Goal: Task Accomplishment & Management: Manage account settings

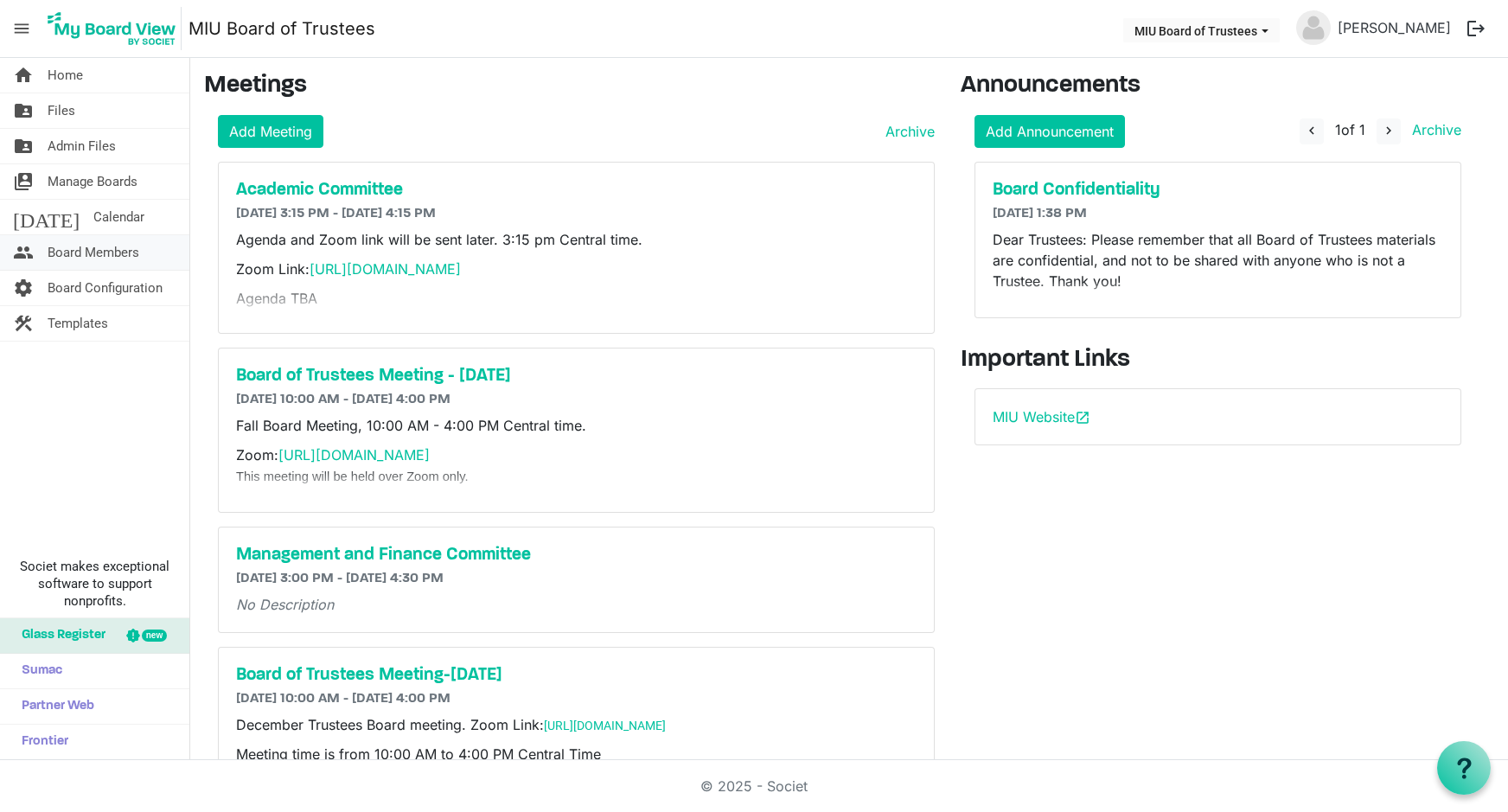
click at [81, 250] on span "Board Members" at bounding box center [94, 252] width 92 height 35
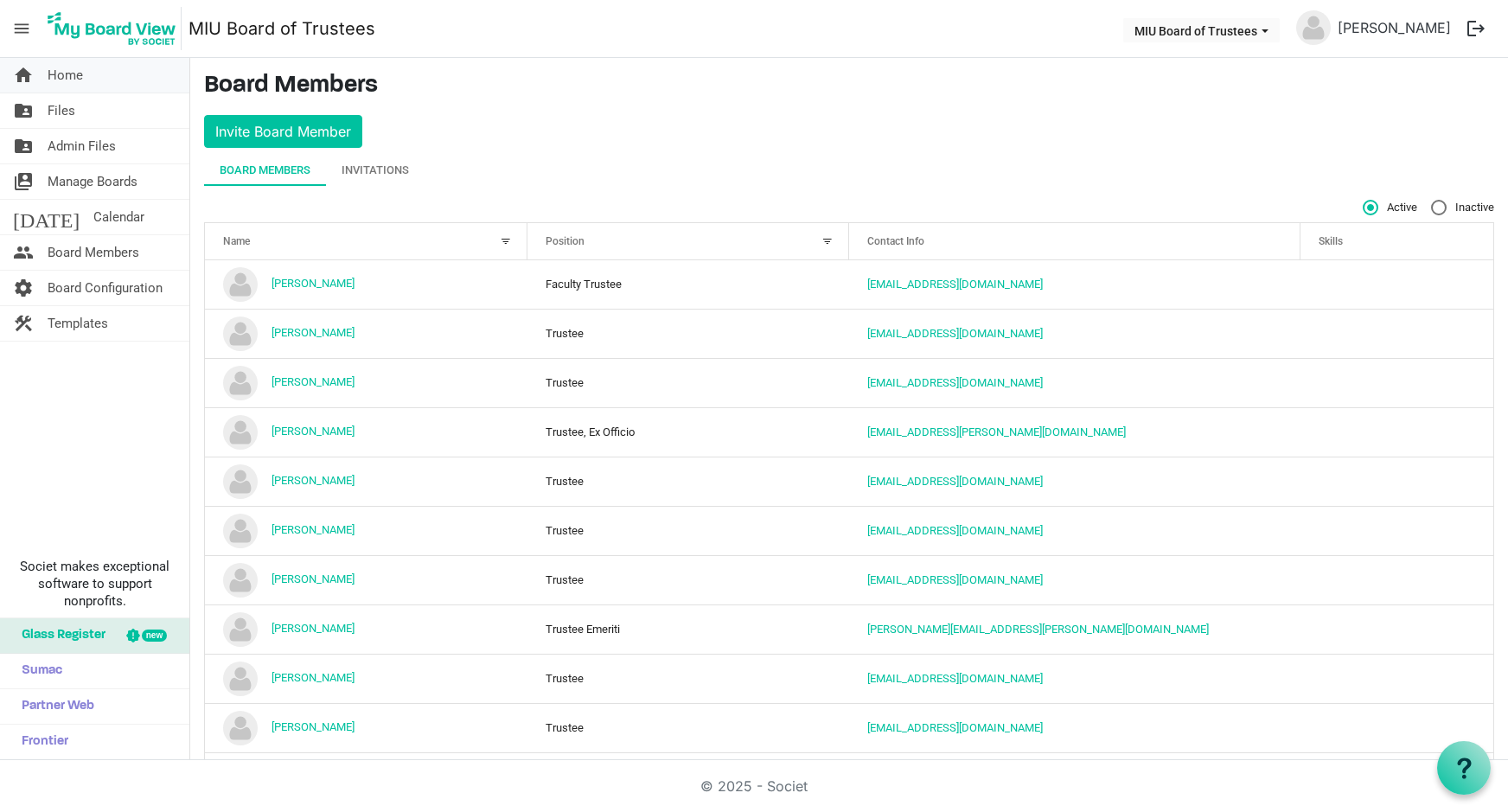
click at [74, 77] on span "Home" at bounding box center [66, 75] width 36 height 35
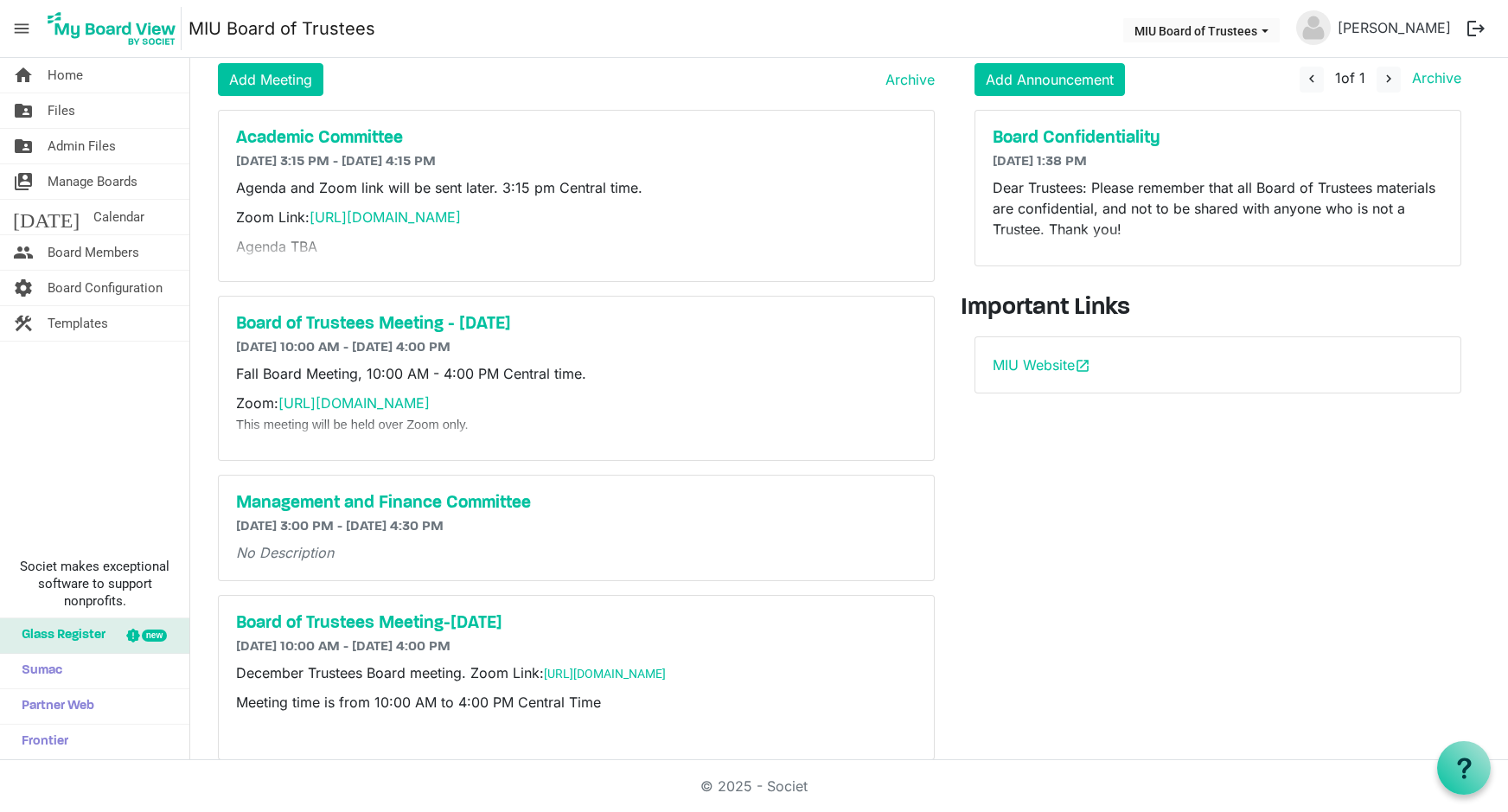
scroll to position [80, 0]
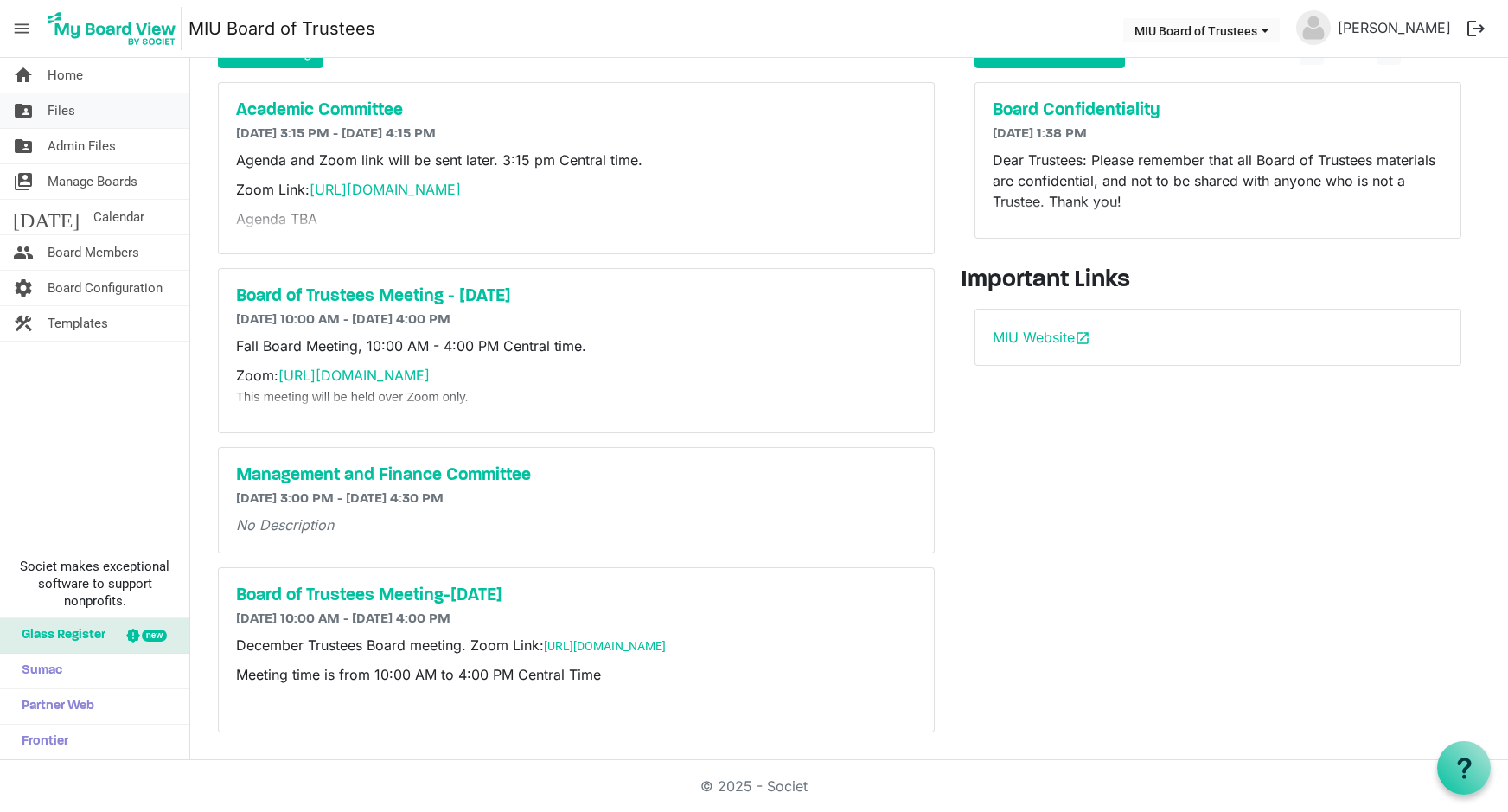
click at [63, 112] on span "Files" at bounding box center [61, 110] width 27 height 35
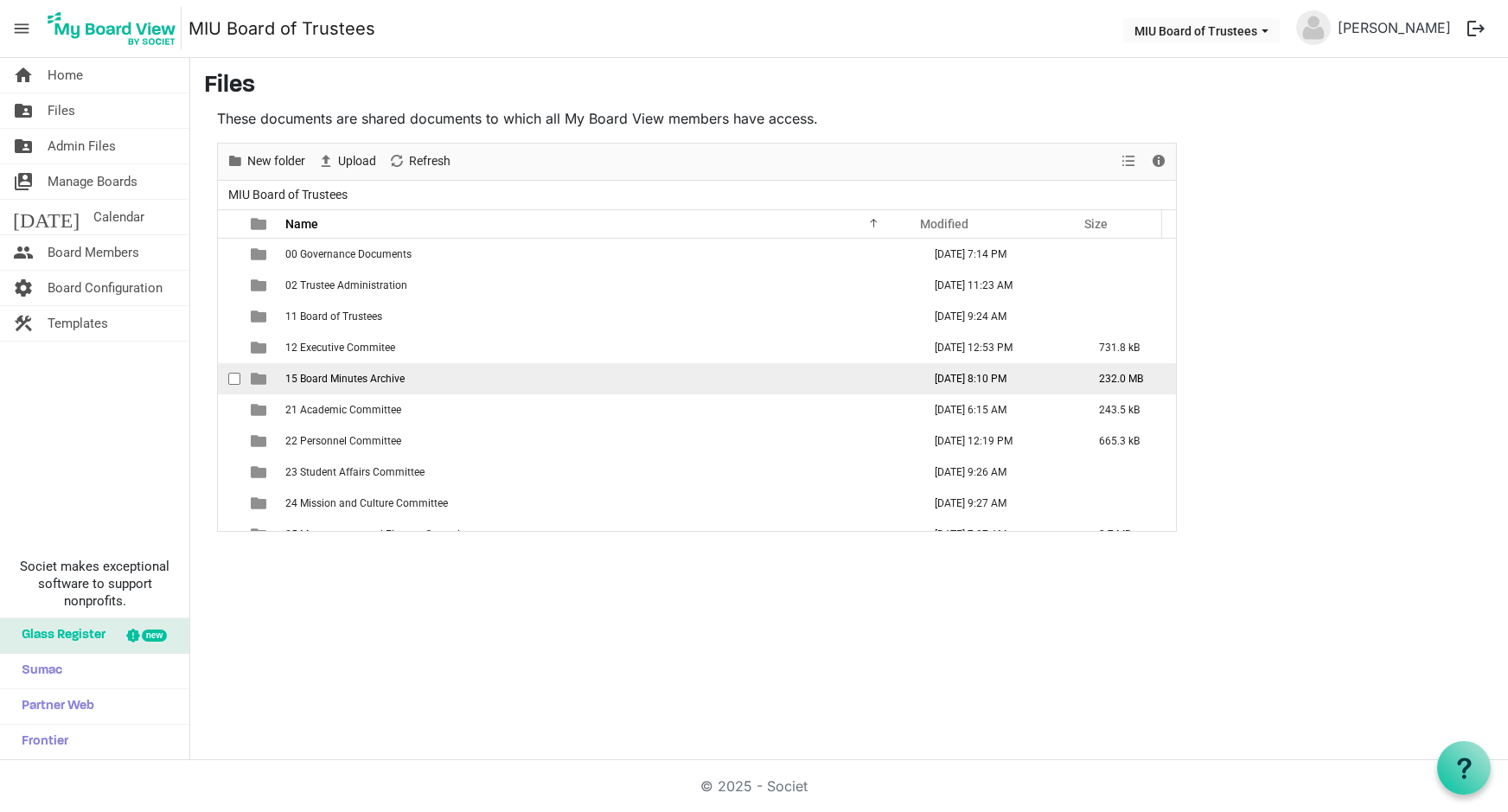
click at [320, 381] on span "15 Board Minutes Archive" at bounding box center [345, 378] width 119 height 12
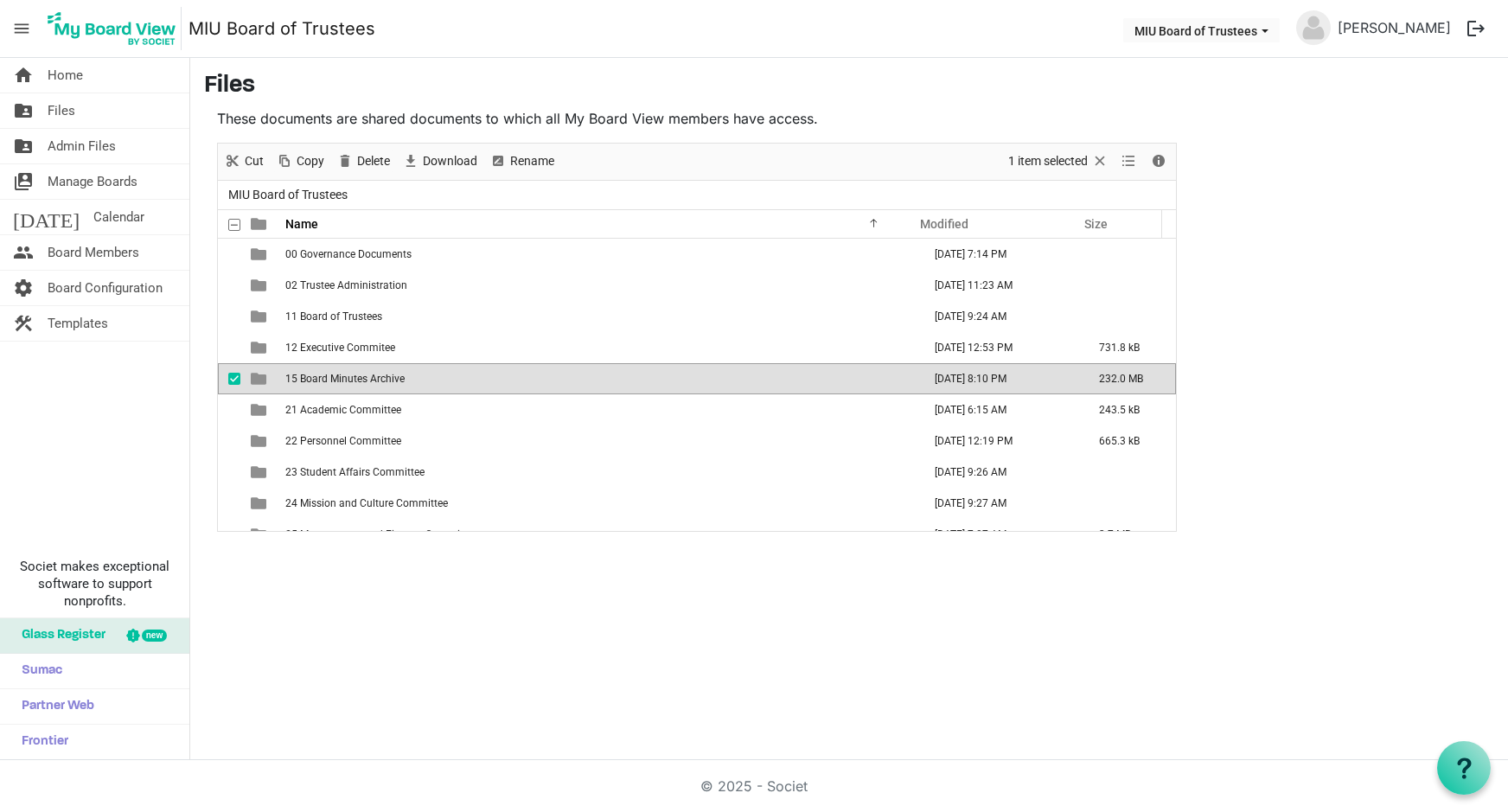
click at [320, 381] on span "15 Board Minutes Archive" at bounding box center [345, 378] width 119 height 12
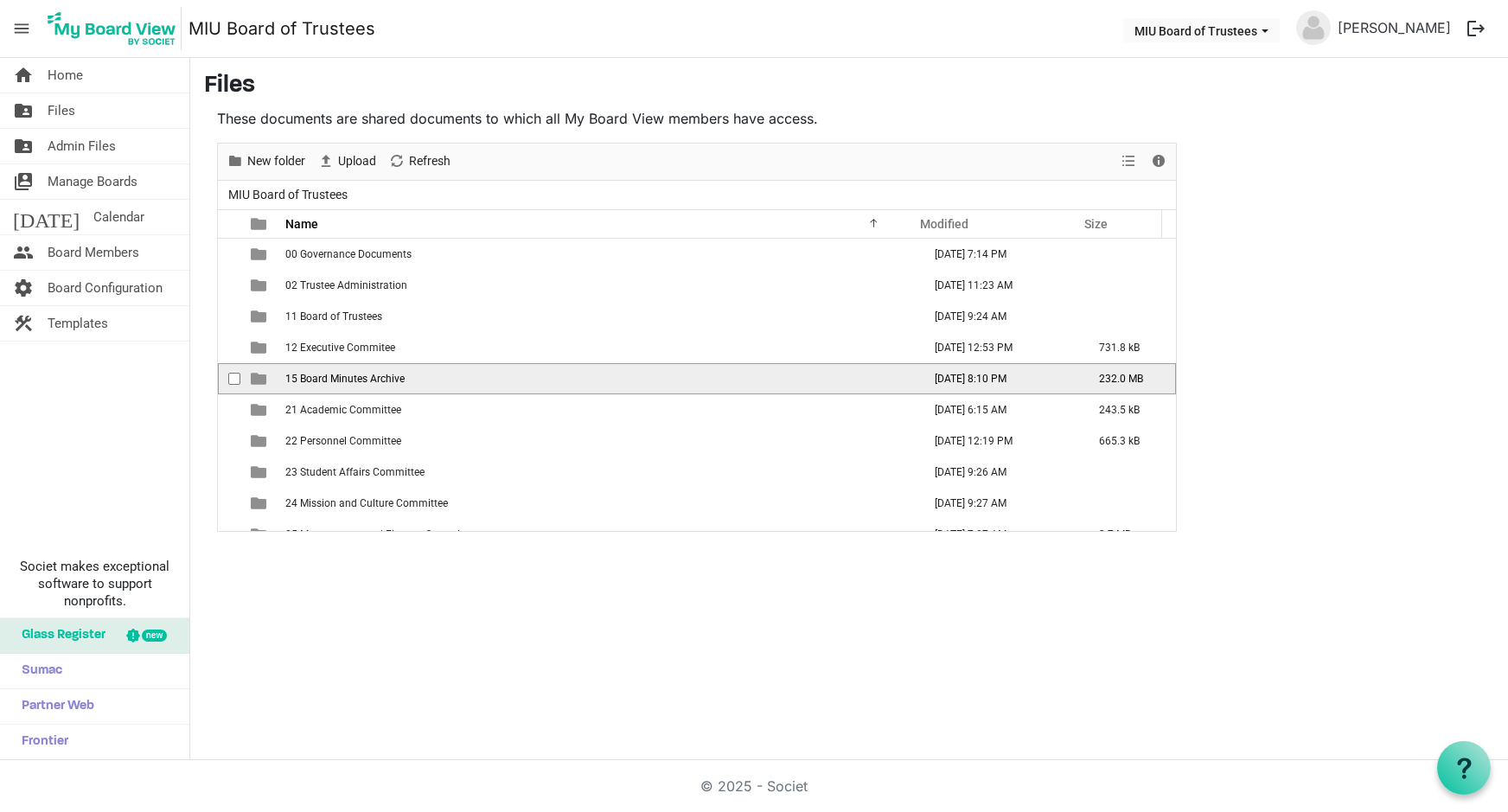
click at [319, 381] on span "15 Board Minutes Archive" at bounding box center [345, 378] width 119 height 12
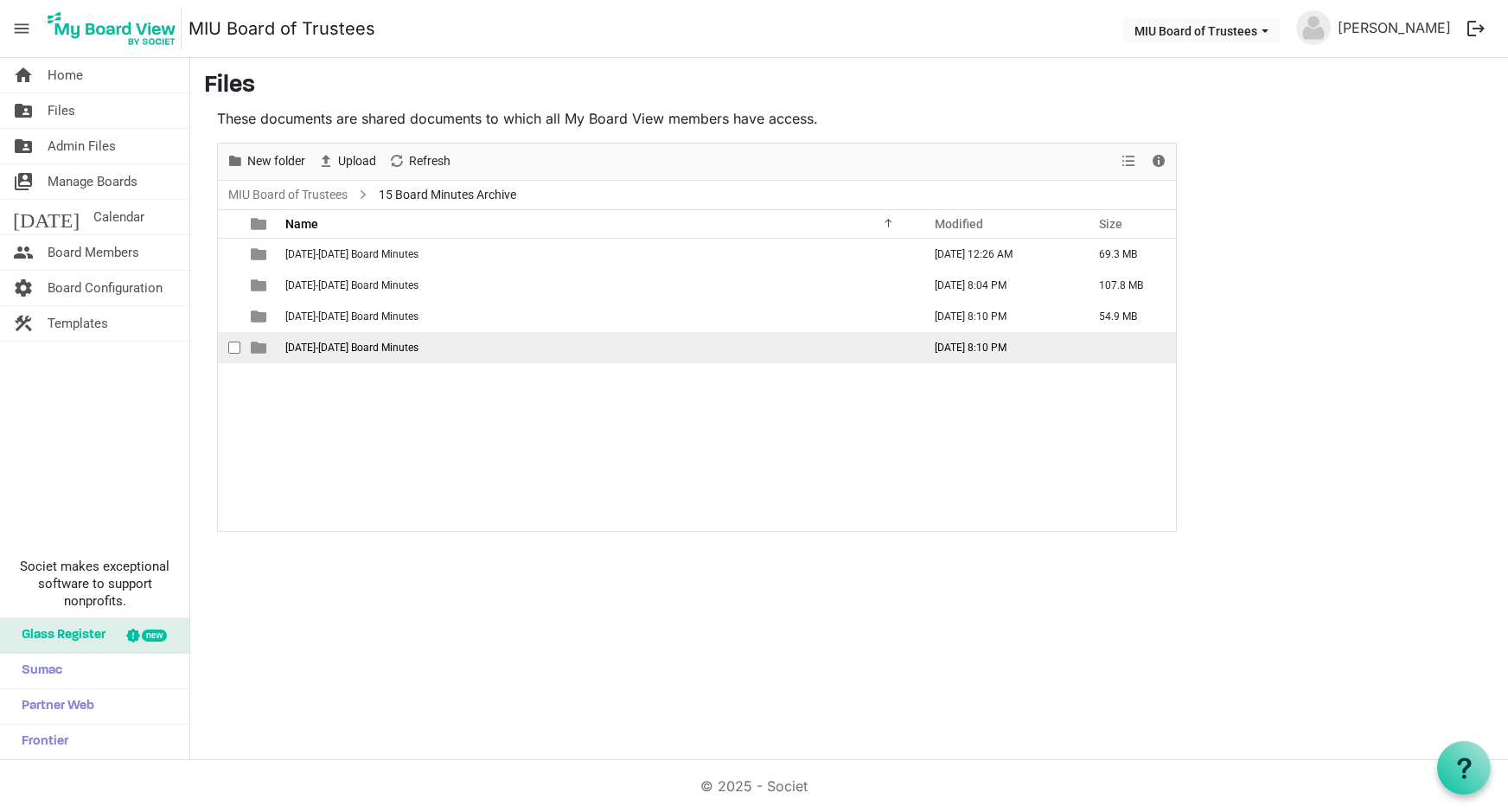
click at [297, 349] on span "1986-1990 Board Minutes" at bounding box center [353, 347] width 134 height 12
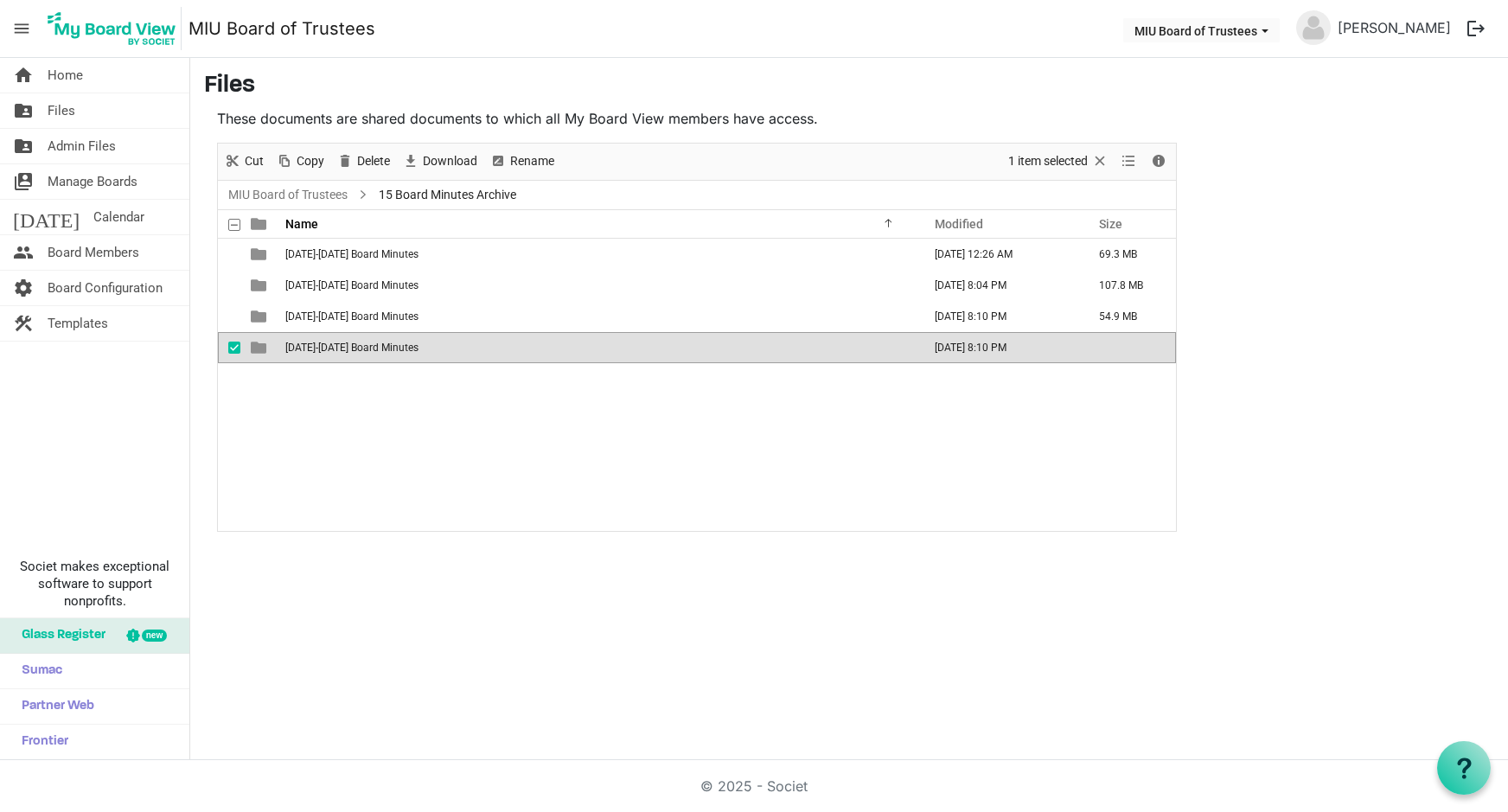
click at [297, 349] on span "1986-1990 Board Minutes" at bounding box center [353, 347] width 134 height 12
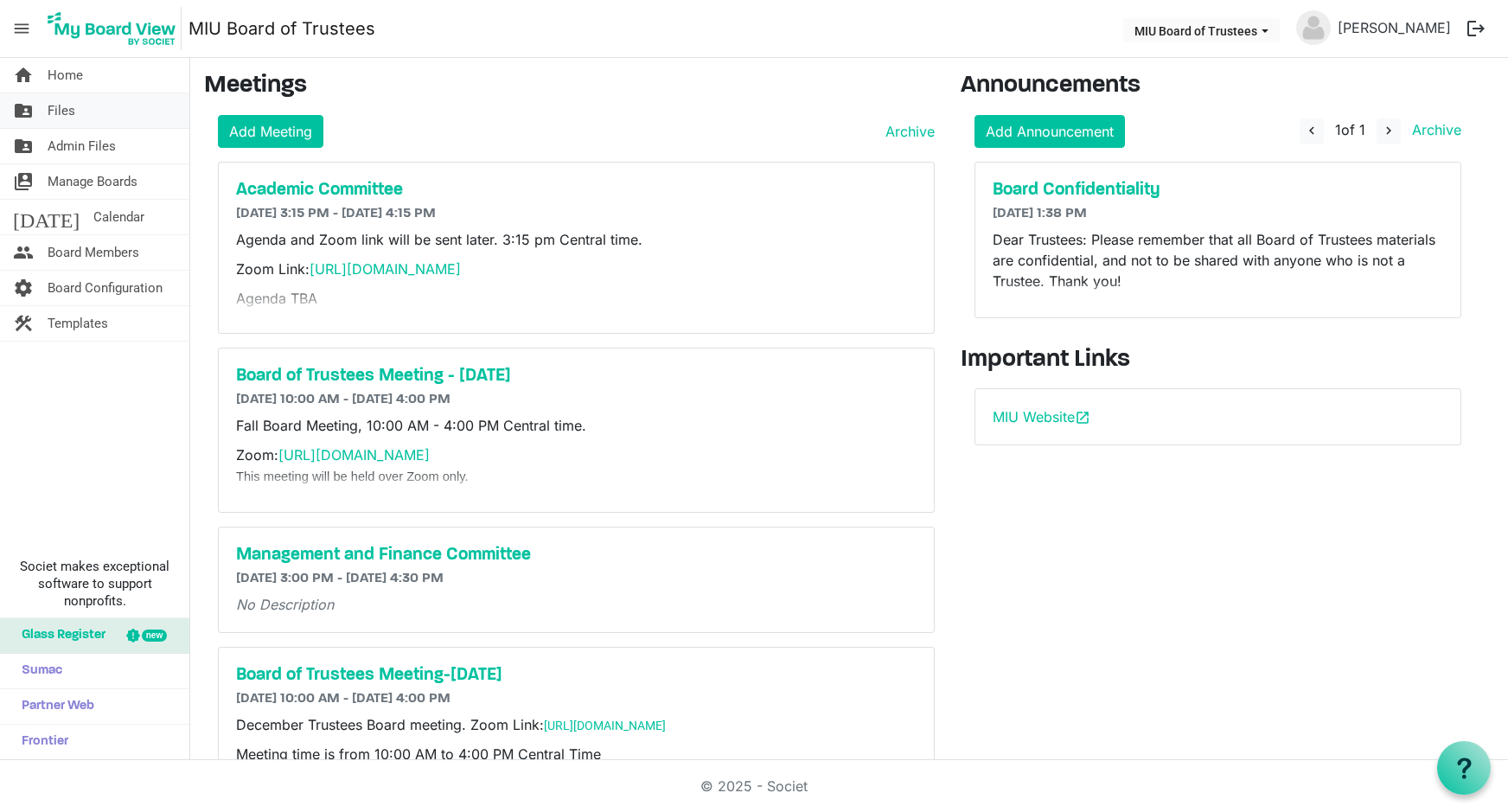
click at [65, 108] on span "Files" at bounding box center [61, 110] width 27 height 35
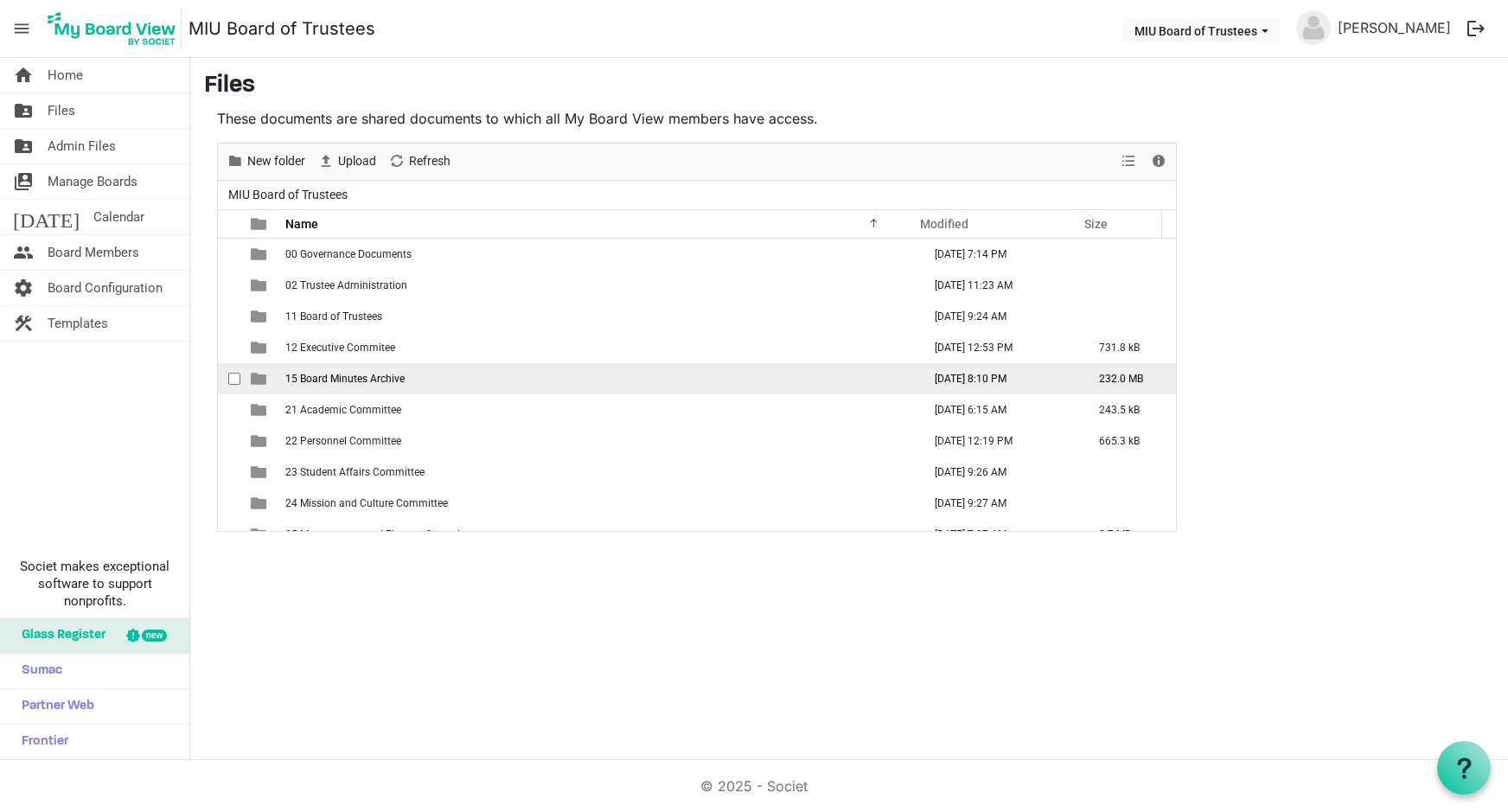
click at [317, 383] on span "15 Board Minutes Archive" at bounding box center [345, 378] width 119 height 12
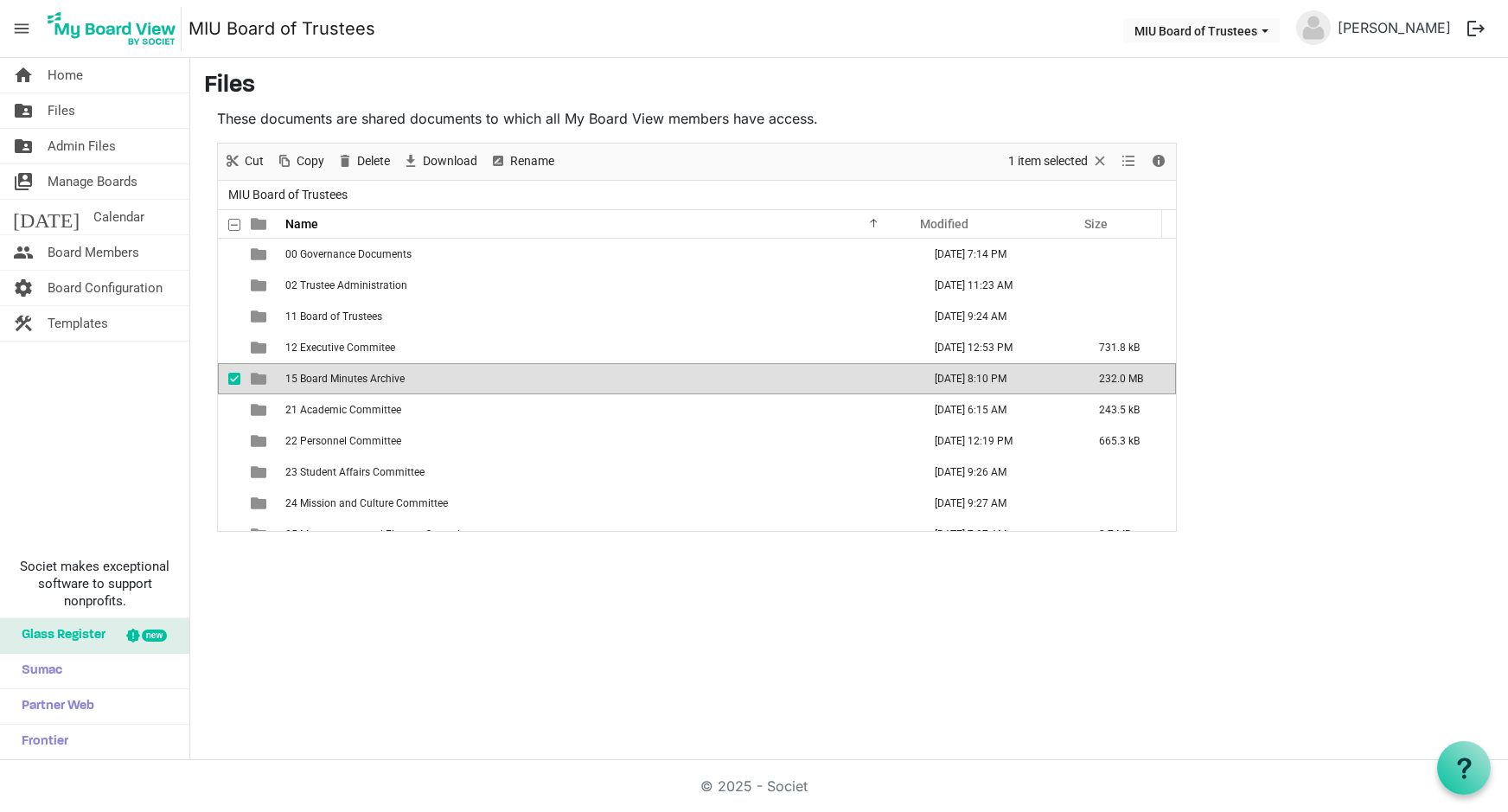
click at [317, 383] on span "15 Board Minutes Archive" at bounding box center [345, 378] width 119 height 12
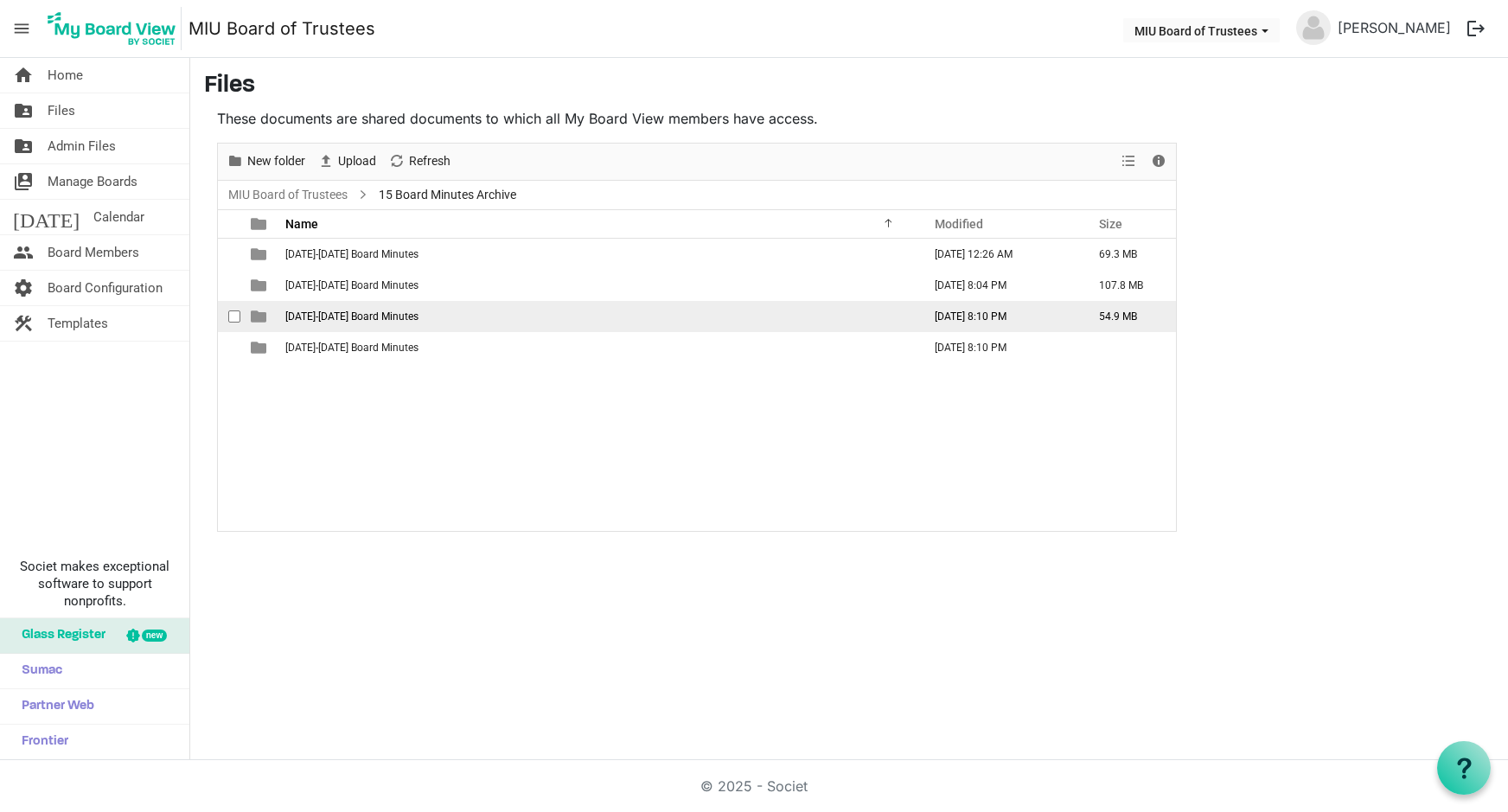
click at [307, 313] on span "1981-1985 Board Minutes" at bounding box center [353, 316] width 134 height 12
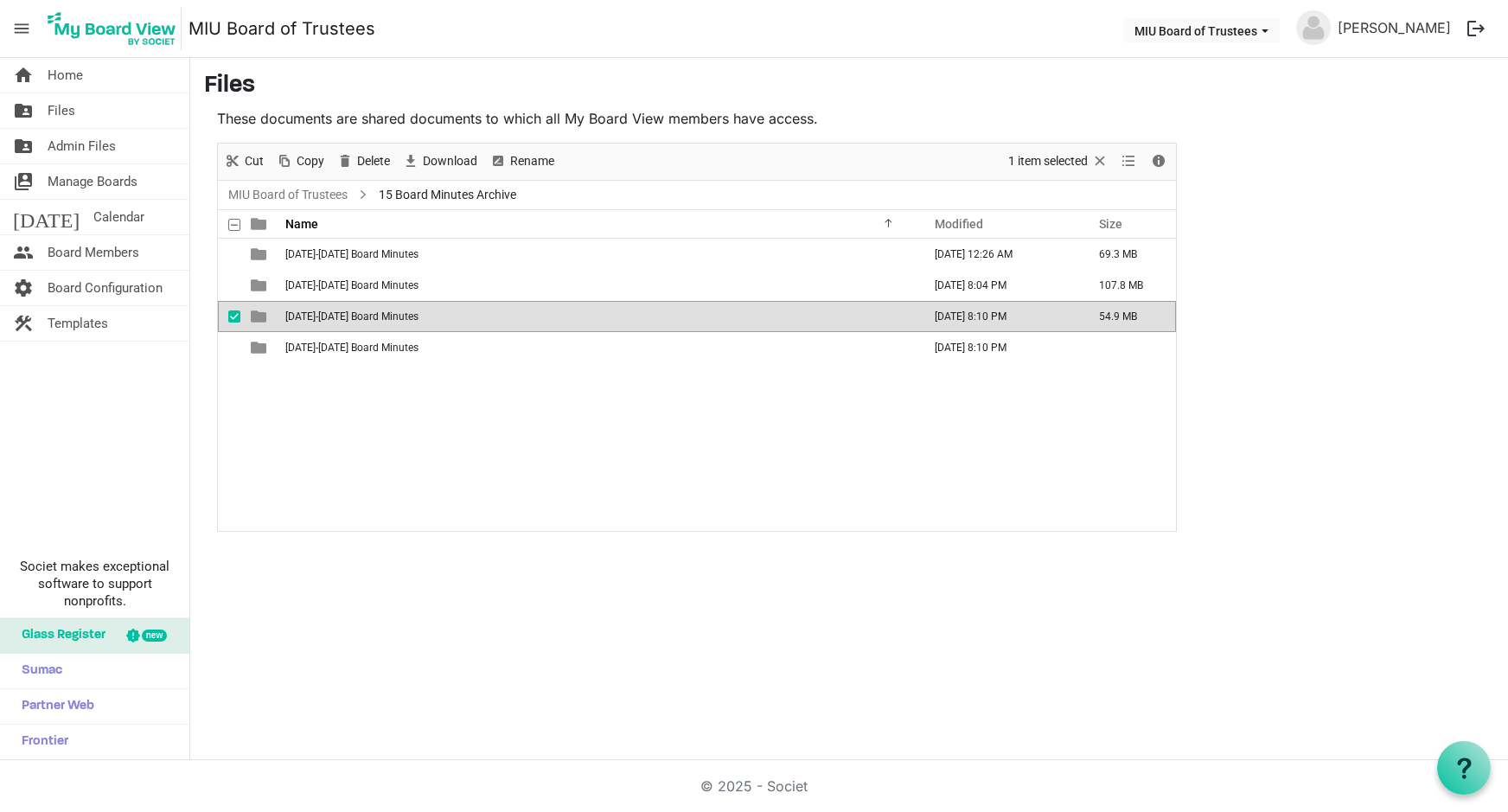
click at [307, 313] on span "1981-1985 Board Minutes" at bounding box center [353, 316] width 134 height 12
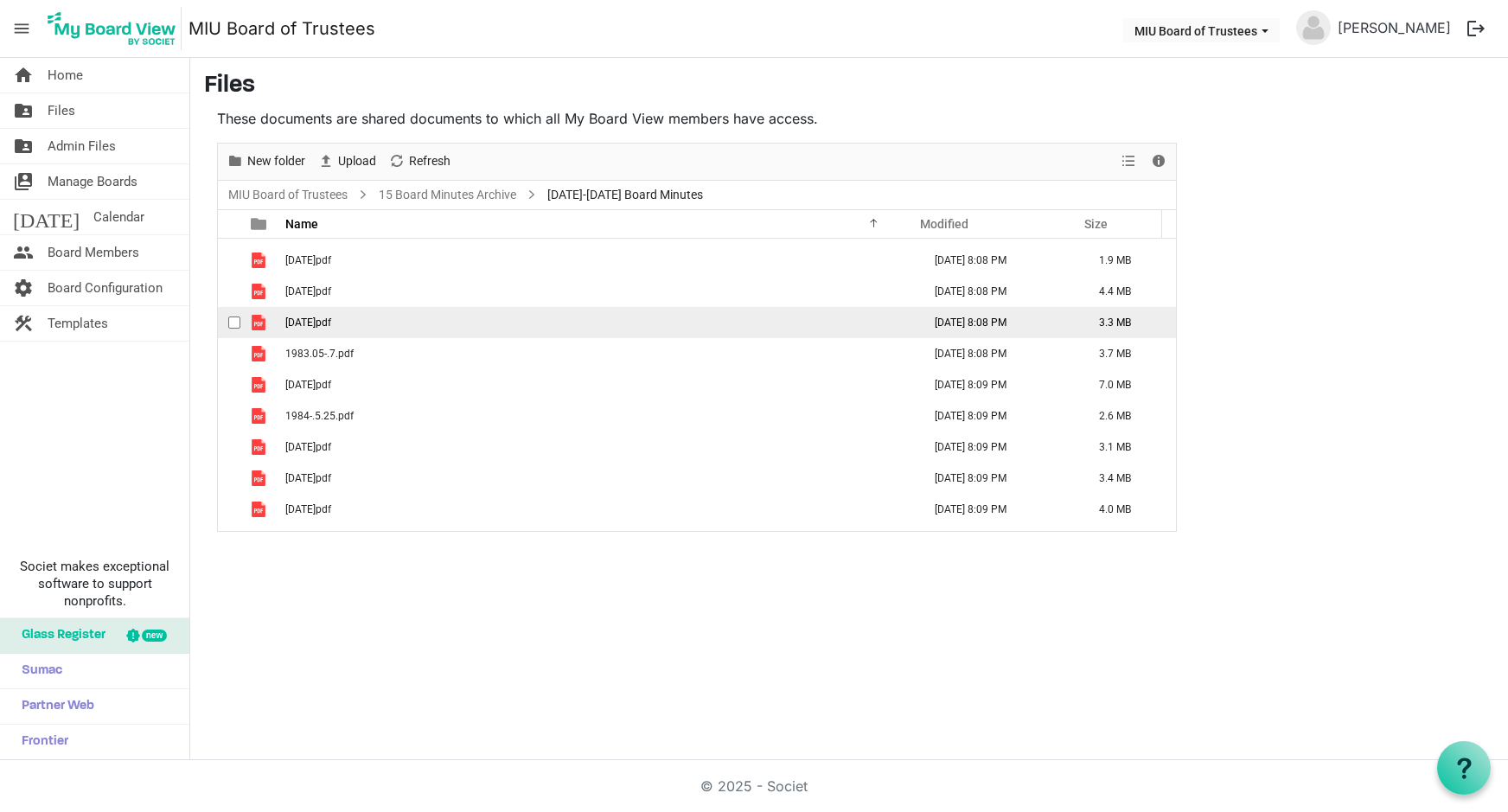
scroll to position [144, 0]
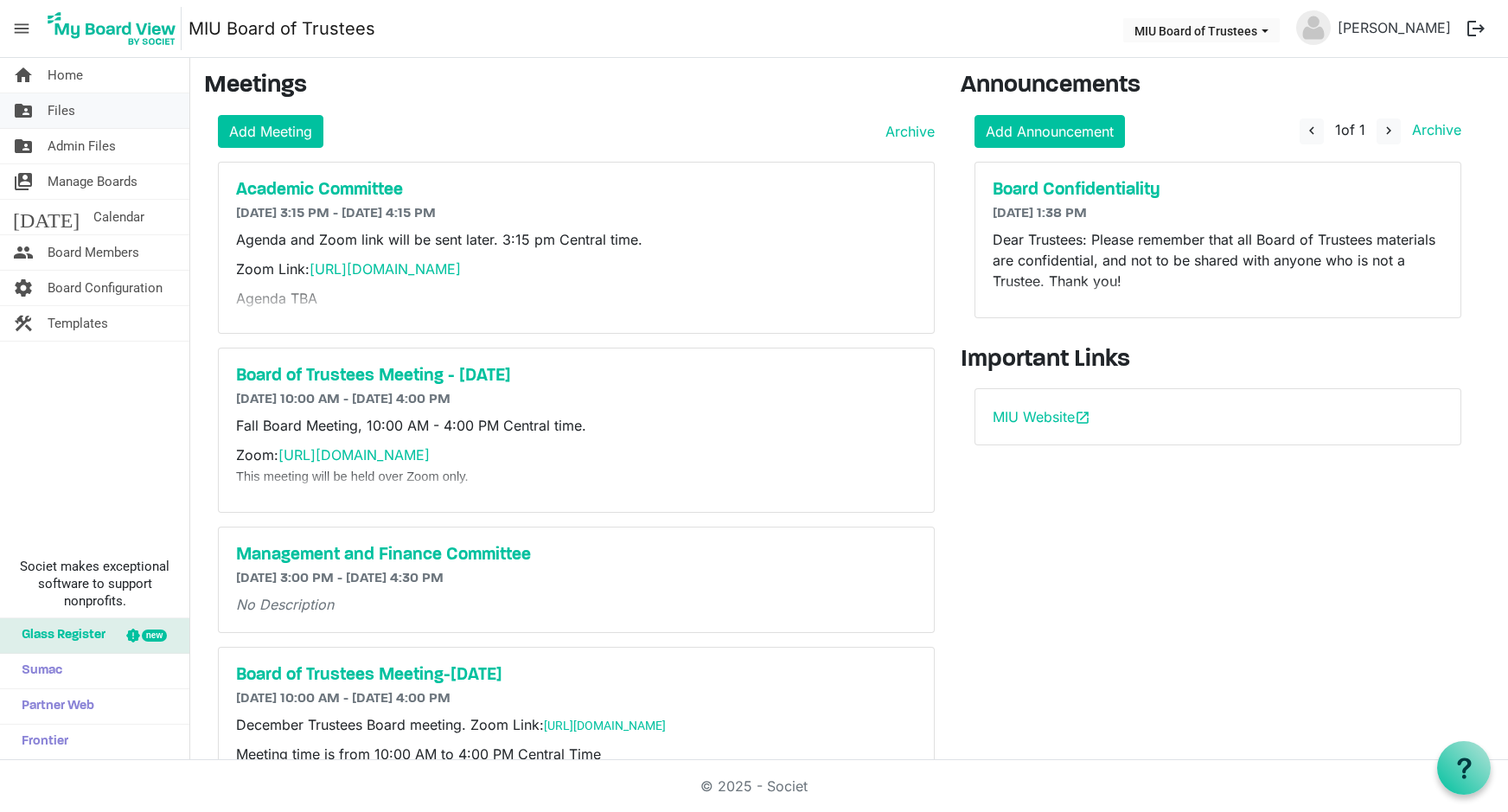
click at [65, 105] on span "Files" at bounding box center [61, 110] width 27 height 35
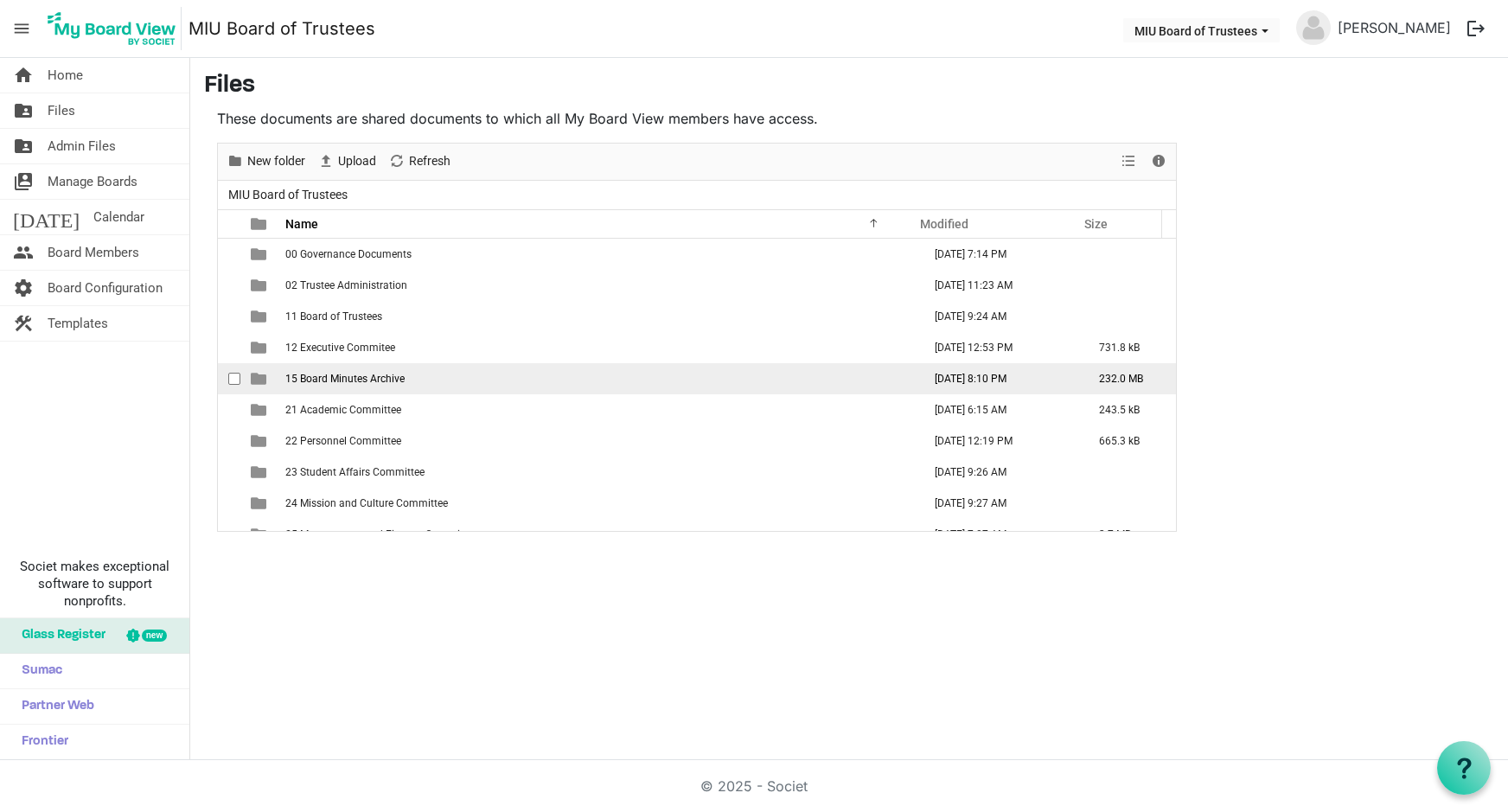
click at [326, 381] on span "15 Board Minutes Archive" at bounding box center [345, 378] width 119 height 12
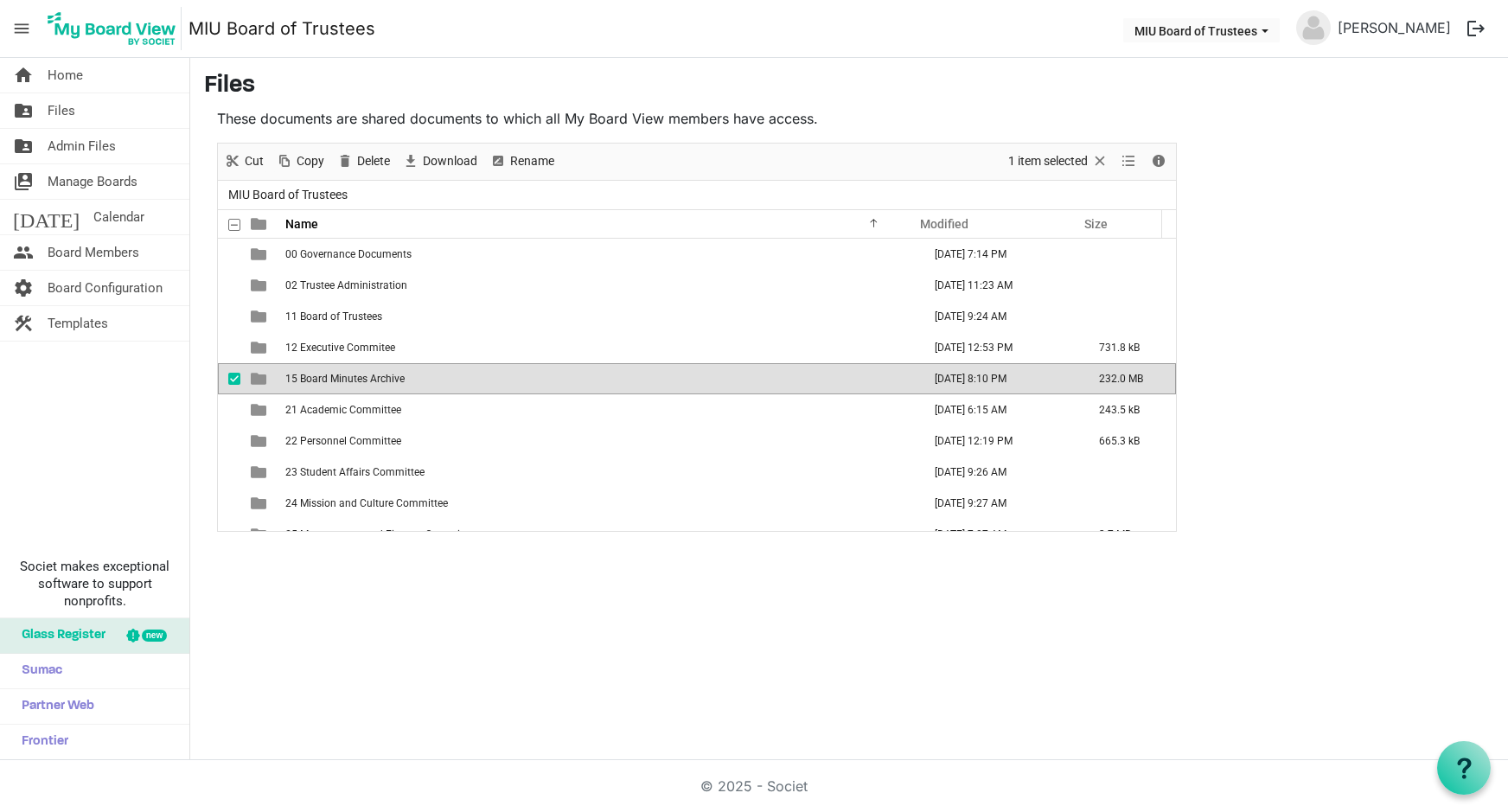
click at [326, 381] on span "15 Board Minutes Archive" at bounding box center [345, 378] width 119 height 12
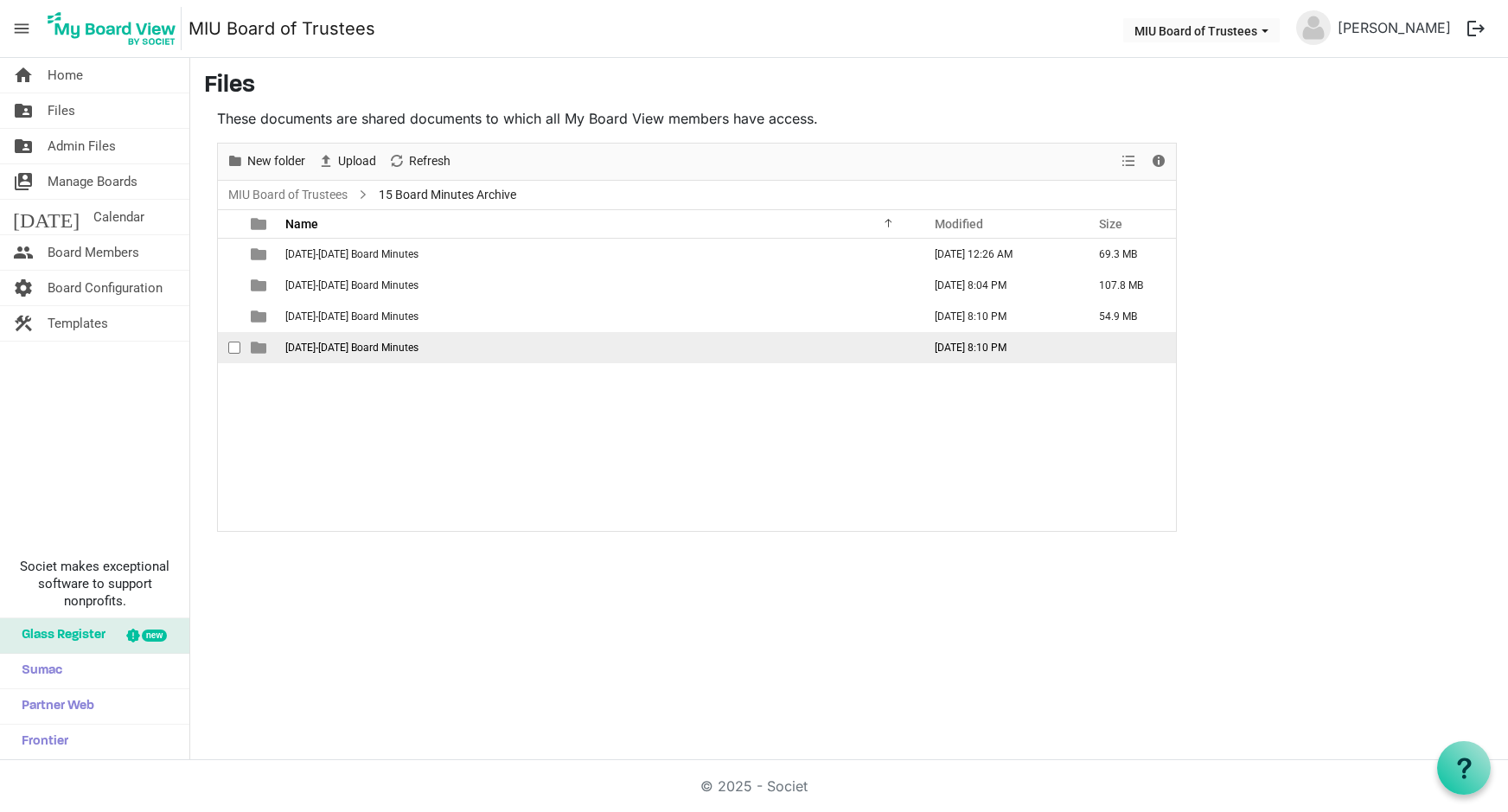
click at [351, 351] on span "1986-1990 Board Minutes" at bounding box center [353, 347] width 134 height 12
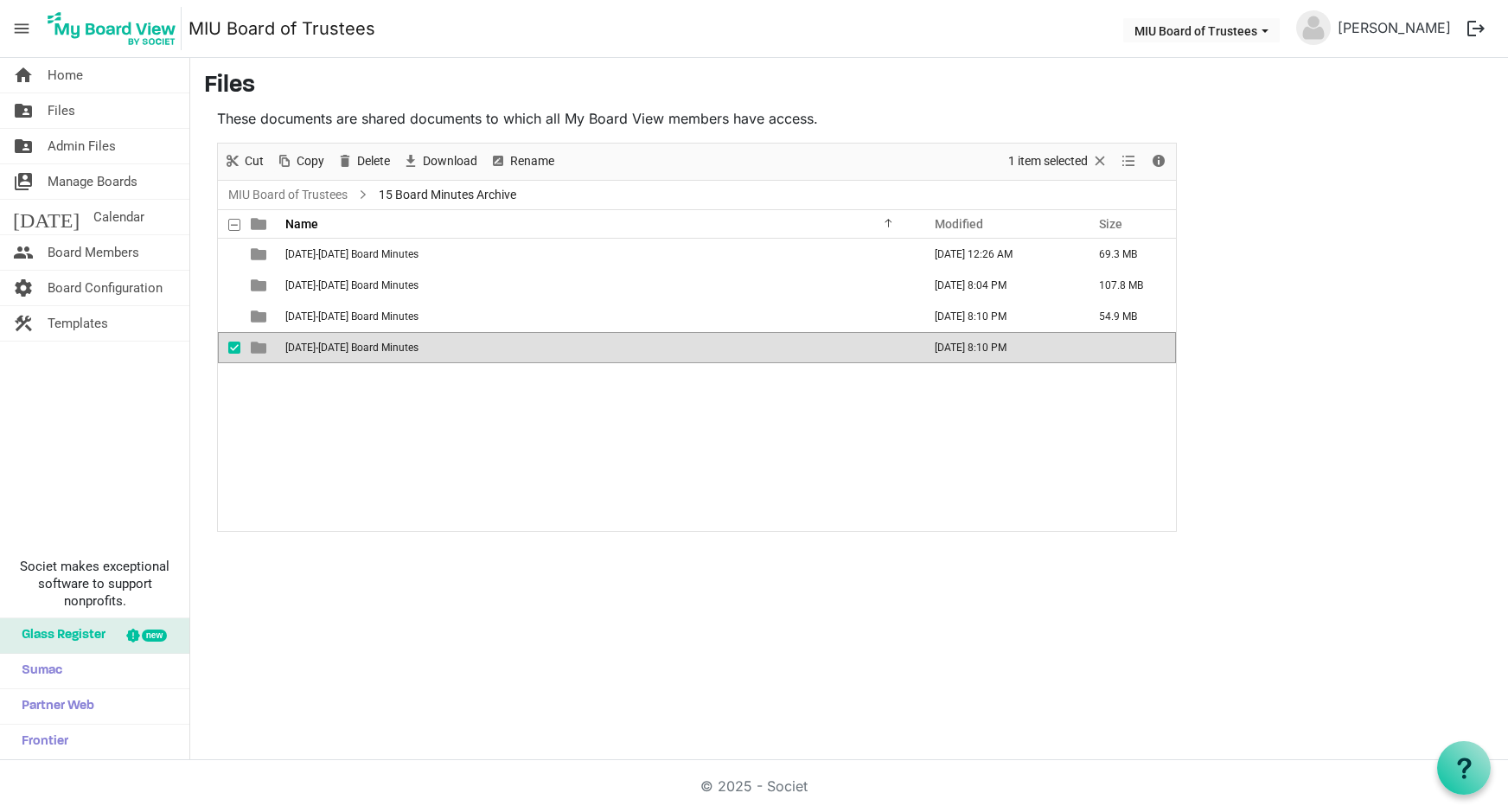
click at [351, 347] on span "1986-1990 Board Minutes" at bounding box center [353, 347] width 134 height 12
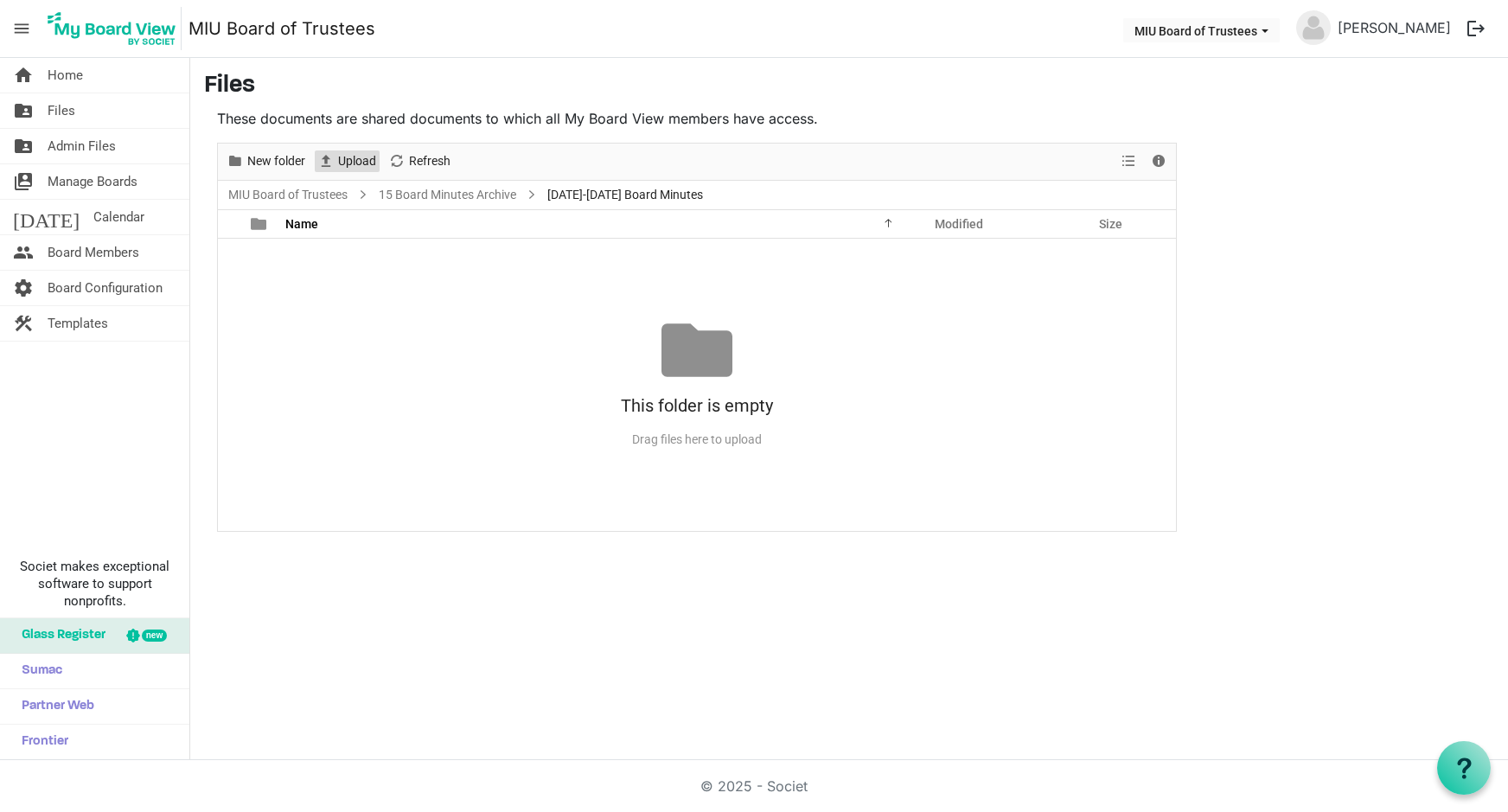
click at [354, 159] on span "Upload" at bounding box center [357, 161] width 41 height 22
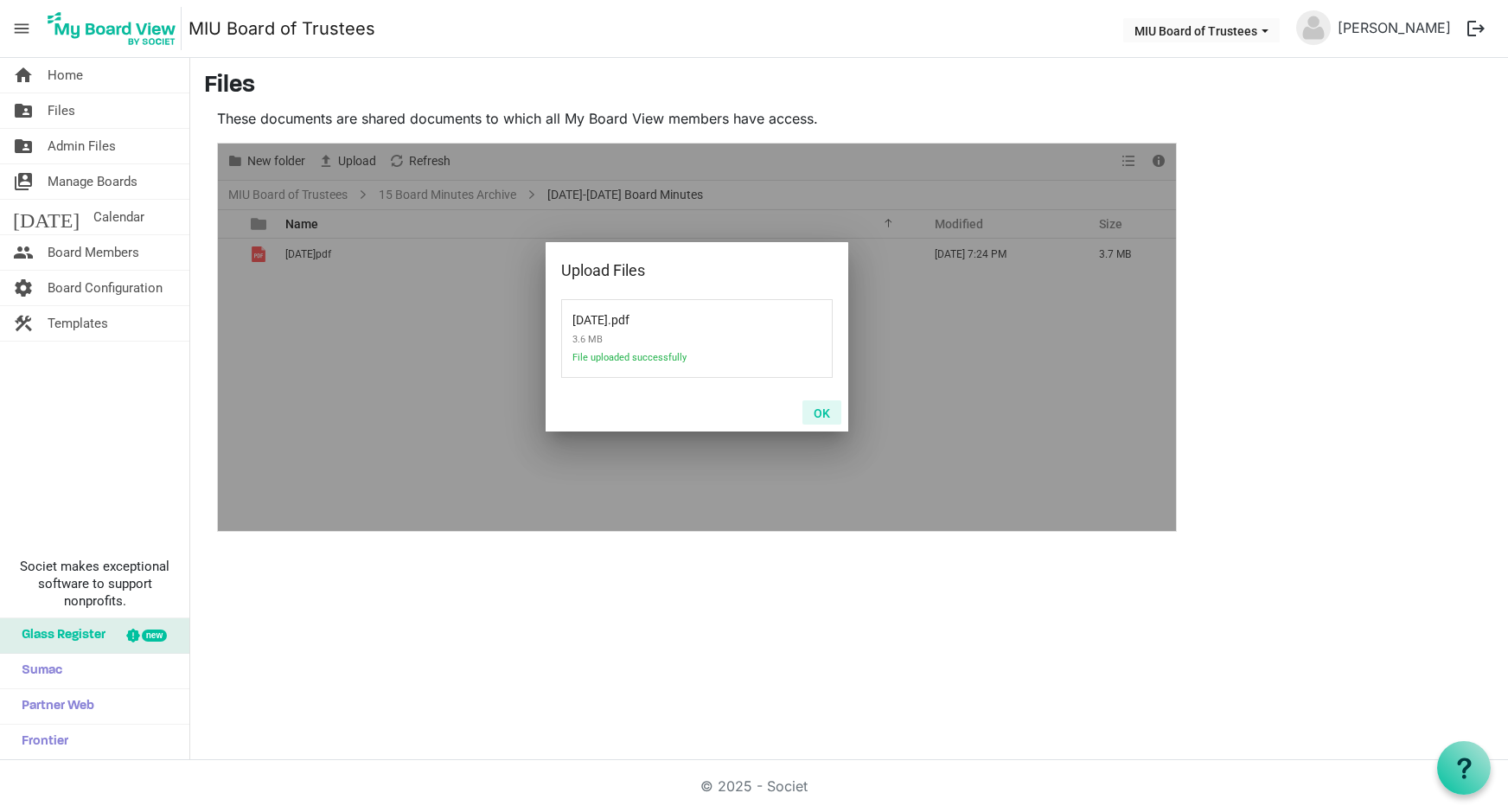
drag, startPoint x: 822, startPoint y: 414, endPoint x: 791, endPoint y: 407, distance: 31.8
click at [813, 414] on button "OK" at bounding box center [822, 413] width 39 height 24
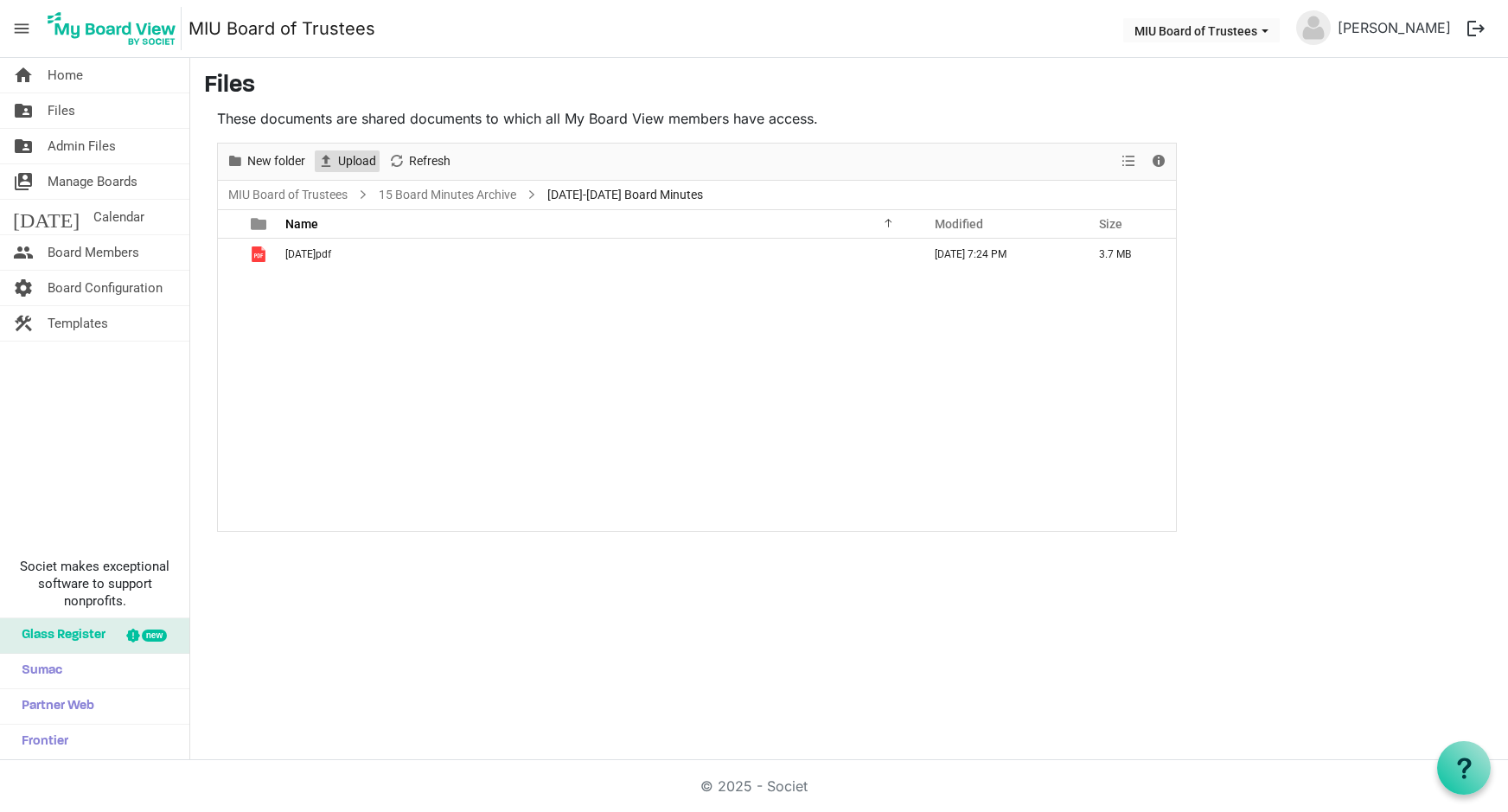
click at [358, 160] on span "Upload" at bounding box center [357, 161] width 41 height 22
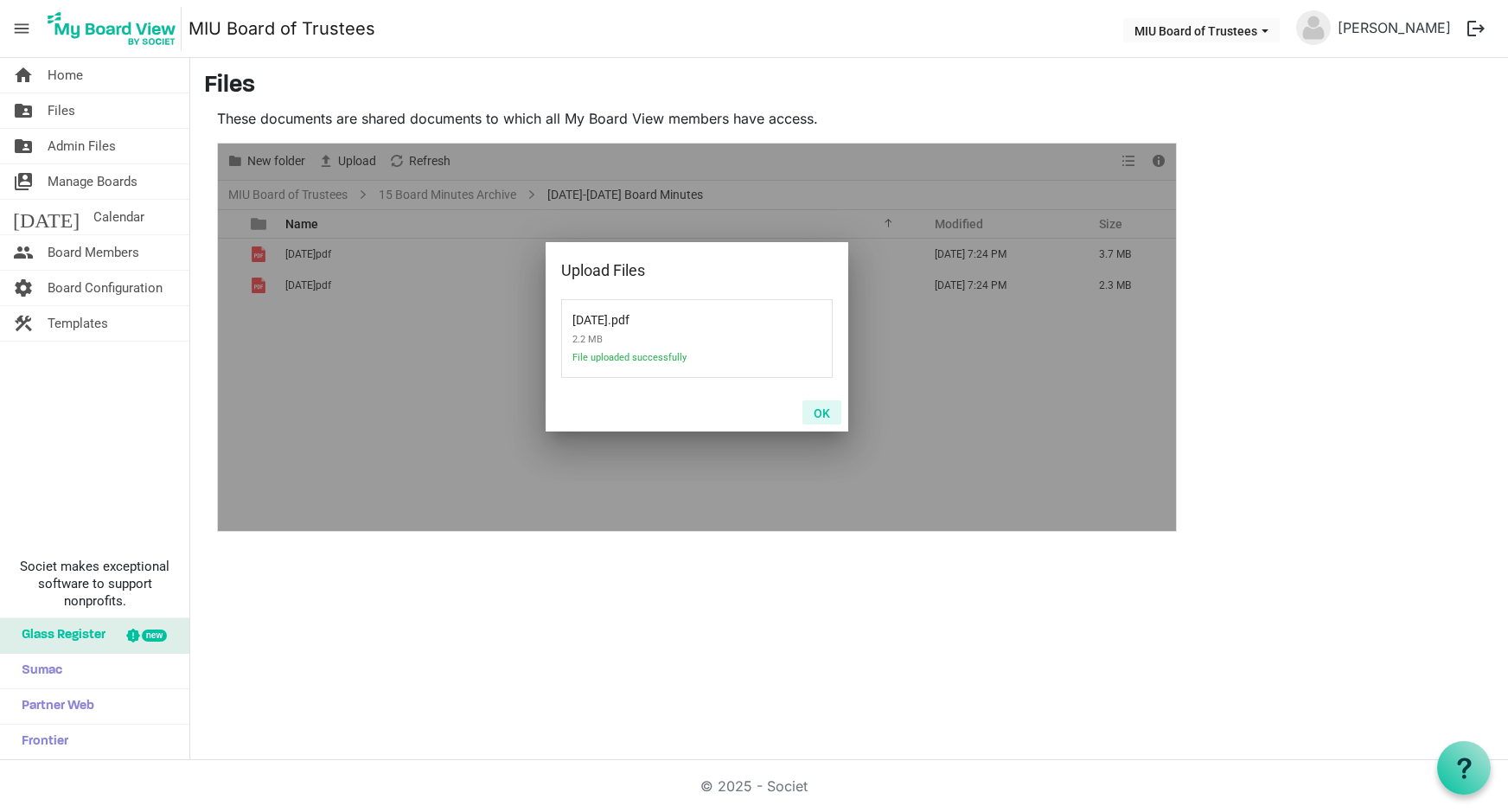
click at [825, 411] on button "OK" at bounding box center [822, 413] width 39 height 24
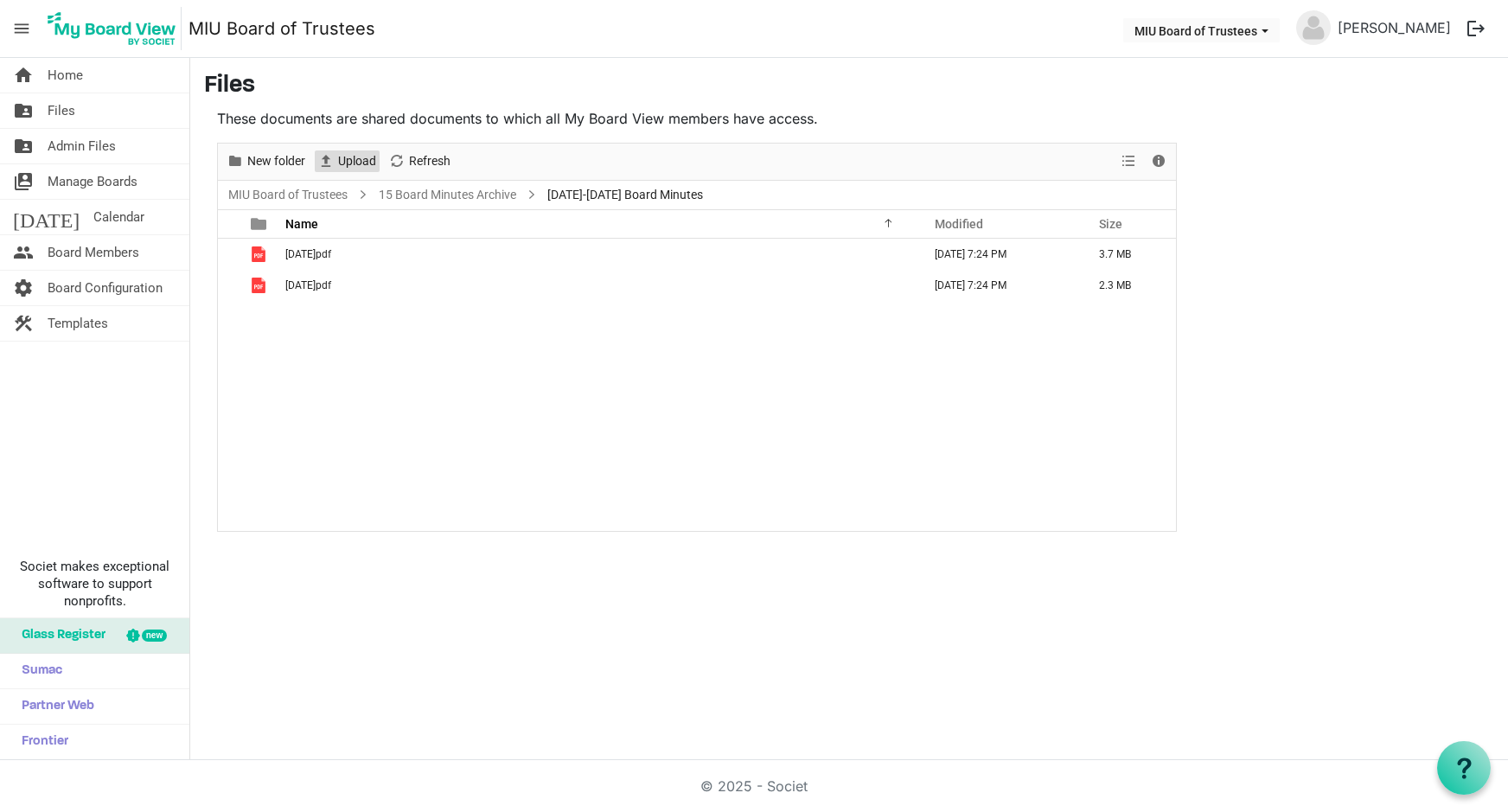
click at [348, 164] on span "Upload" at bounding box center [357, 161] width 41 height 22
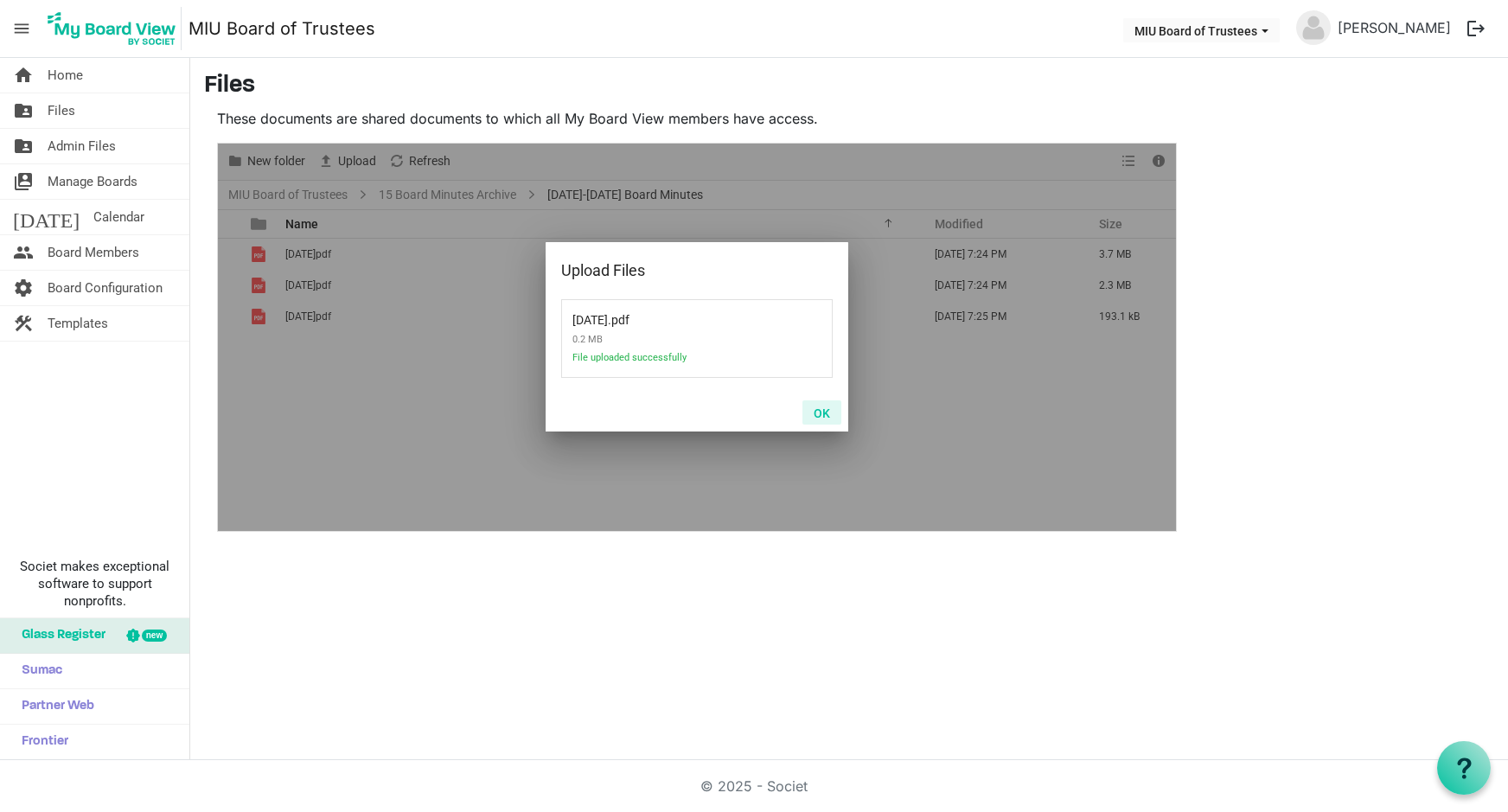
drag, startPoint x: 824, startPoint y: 412, endPoint x: 813, endPoint y: 405, distance: 13.0
click at [821, 410] on button "OK" at bounding box center [822, 413] width 39 height 24
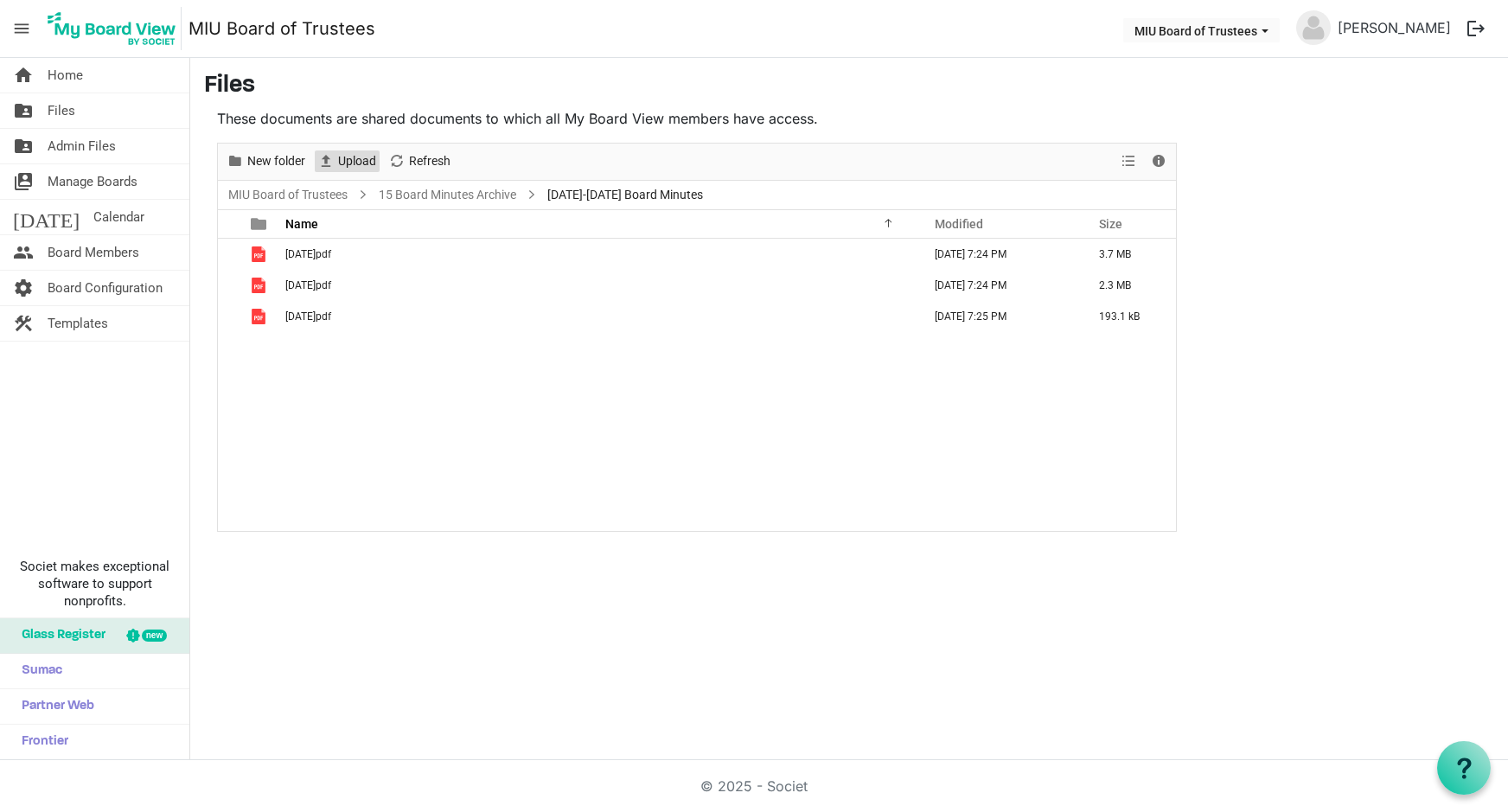
click at [354, 159] on span "Upload" at bounding box center [357, 161] width 41 height 22
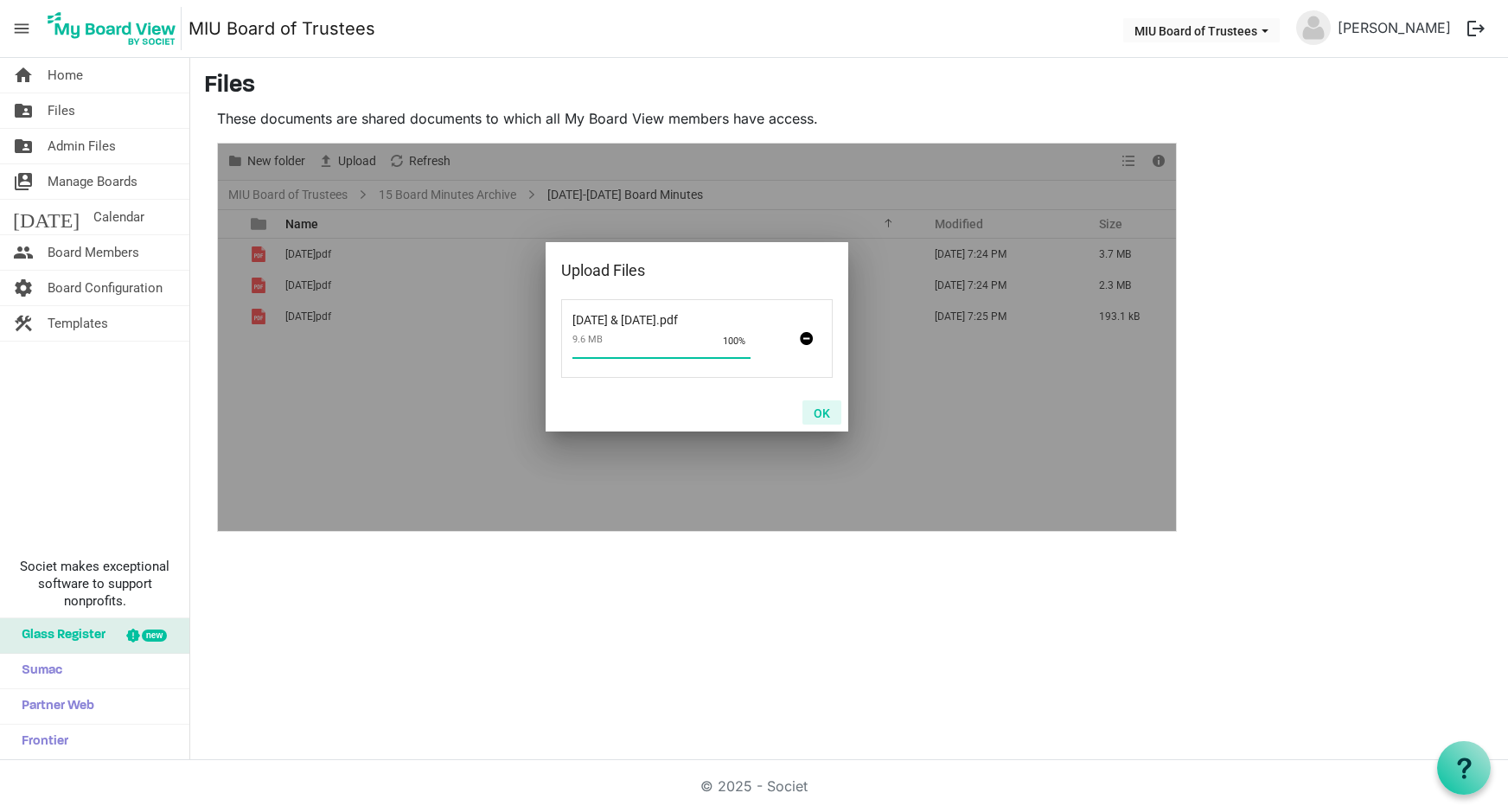
click at [807, 414] on button "OK" at bounding box center [822, 413] width 39 height 24
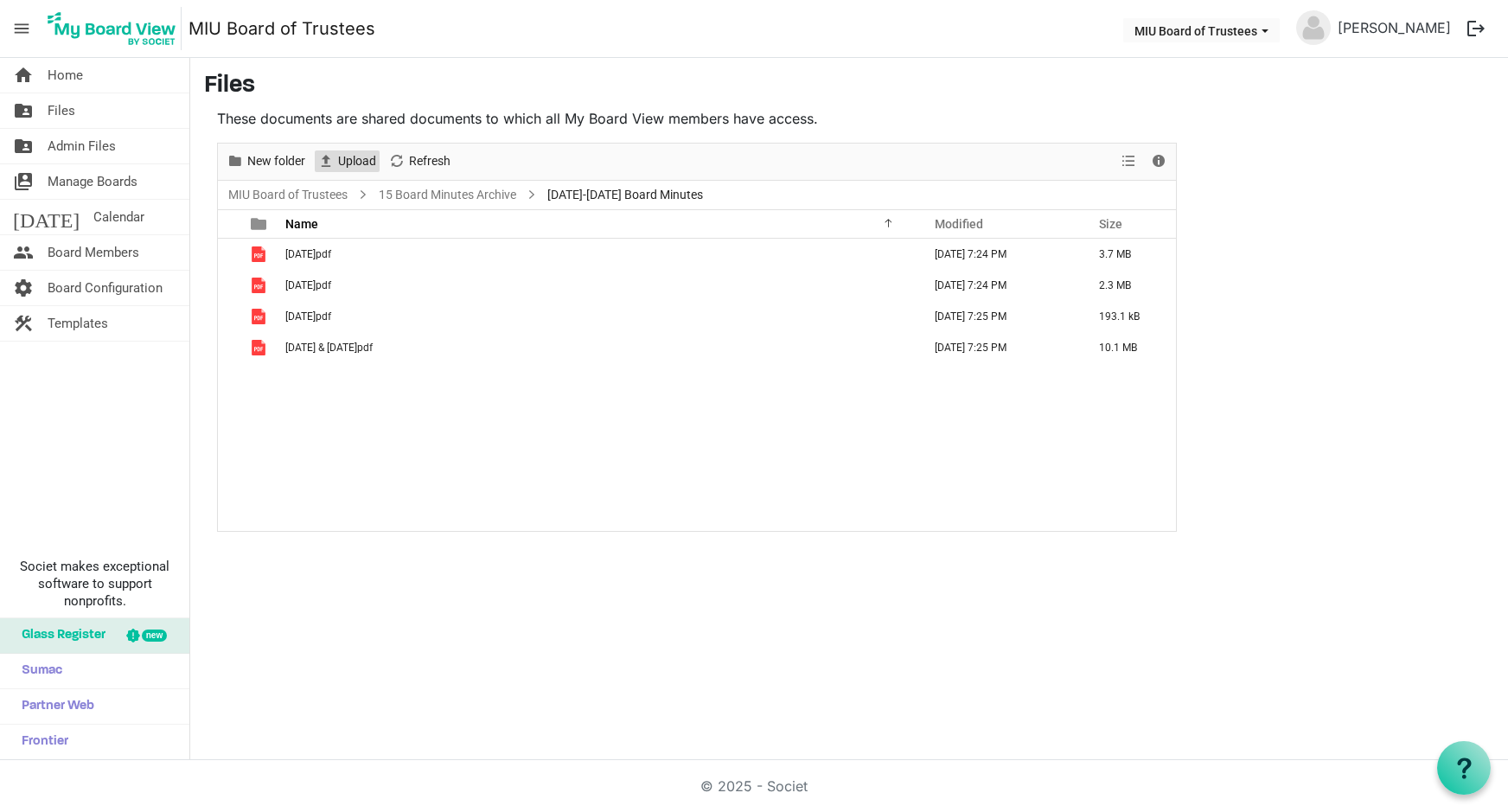
click at [353, 160] on span "Upload" at bounding box center [357, 161] width 41 height 22
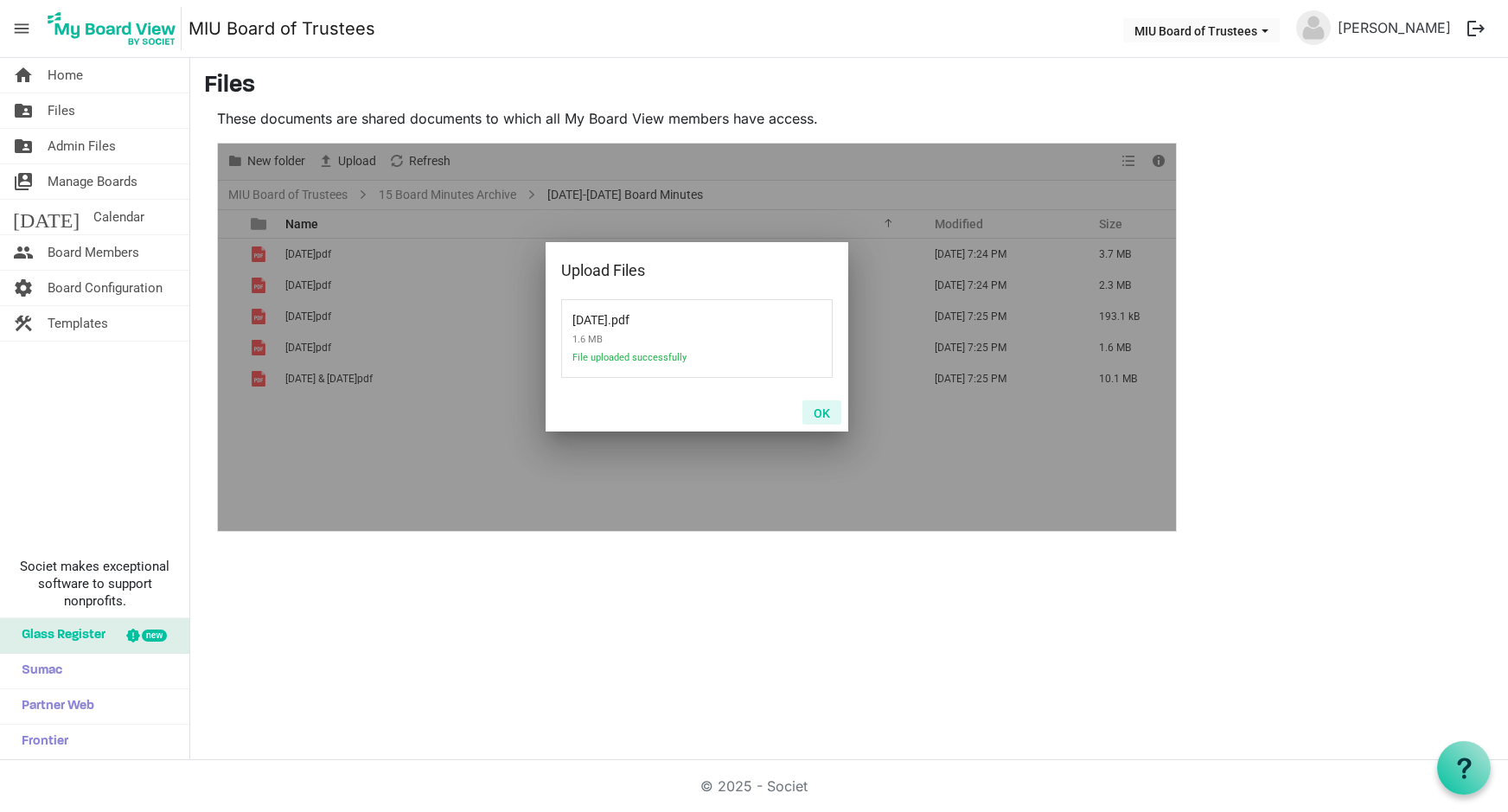
click at [818, 411] on button "OK" at bounding box center [822, 413] width 39 height 24
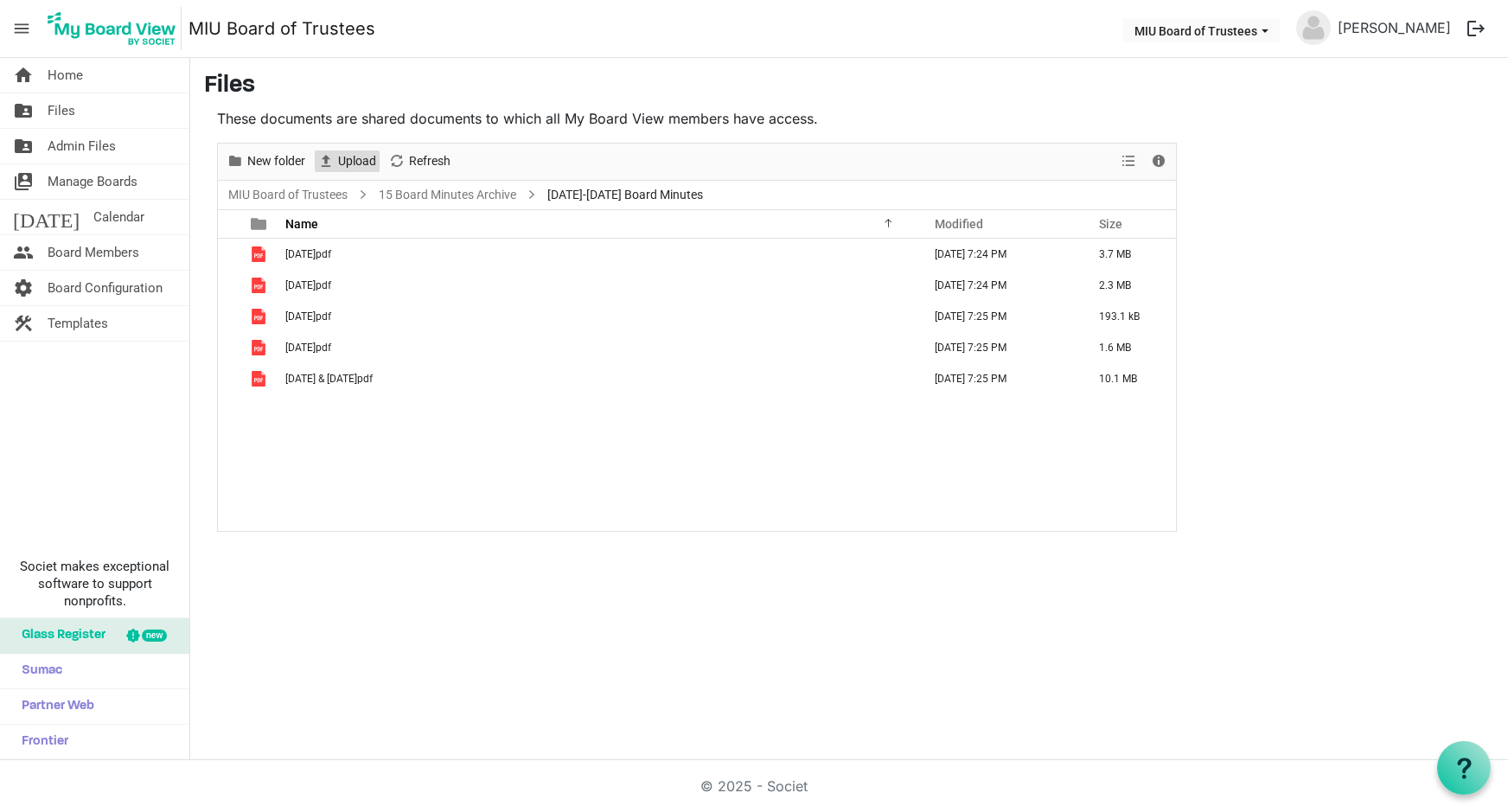
click at [357, 163] on span "Upload" at bounding box center [357, 161] width 41 height 22
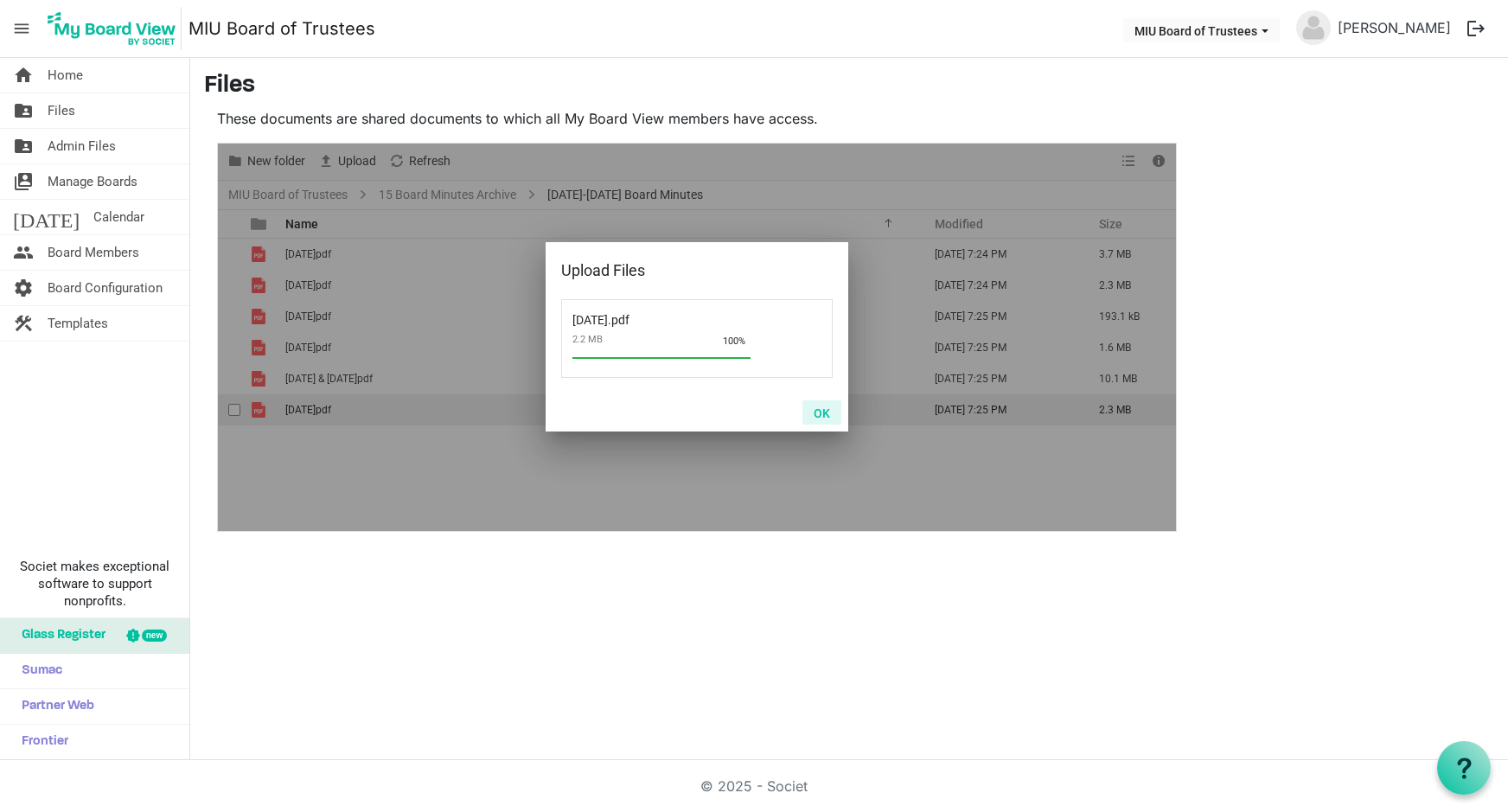
drag, startPoint x: 824, startPoint y: 411, endPoint x: 809, endPoint y: 406, distance: 15.8
click at [821, 411] on button "OK" at bounding box center [822, 413] width 39 height 24
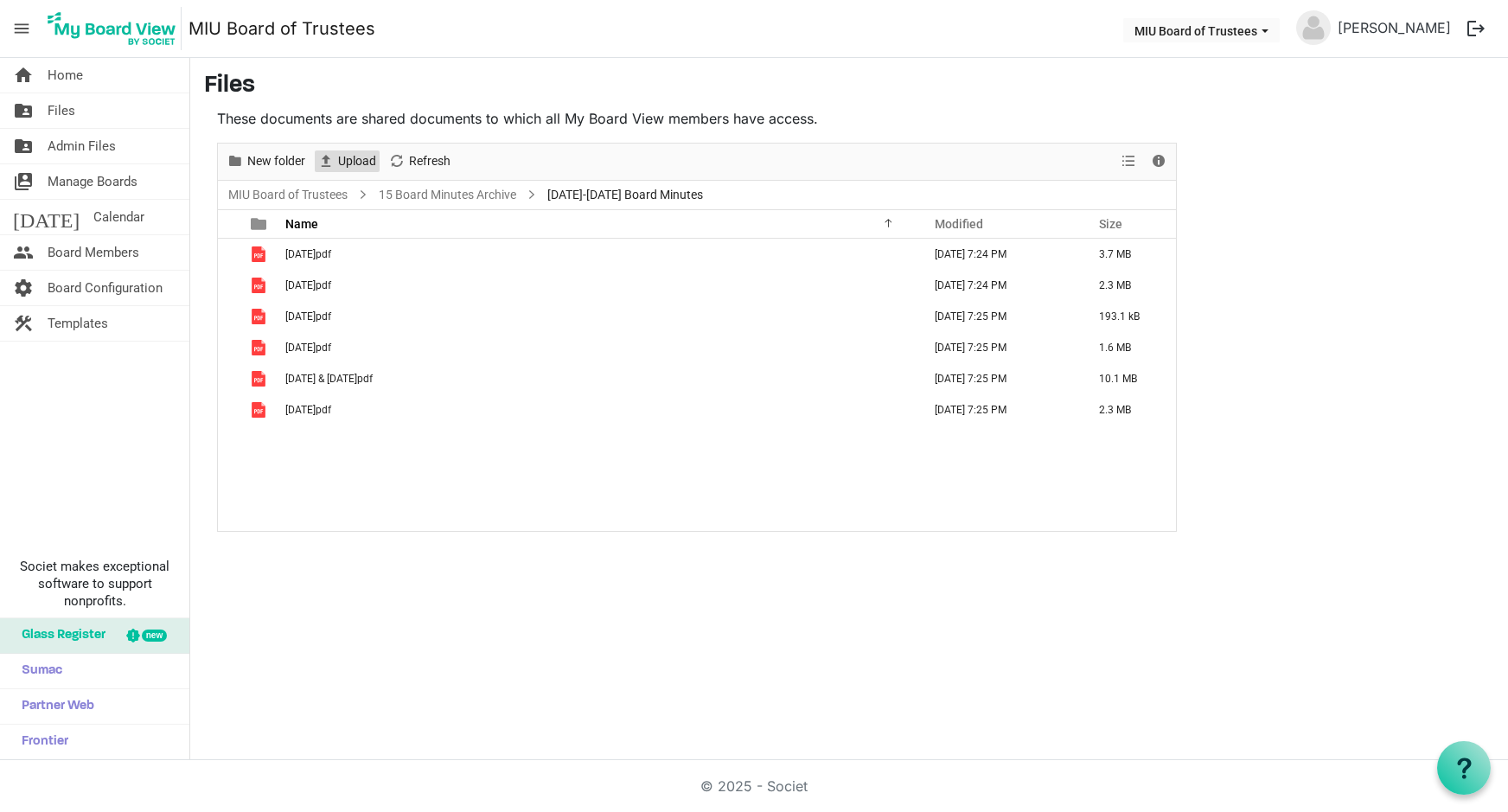
click at [348, 163] on span "Upload" at bounding box center [357, 161] width 41 height 22
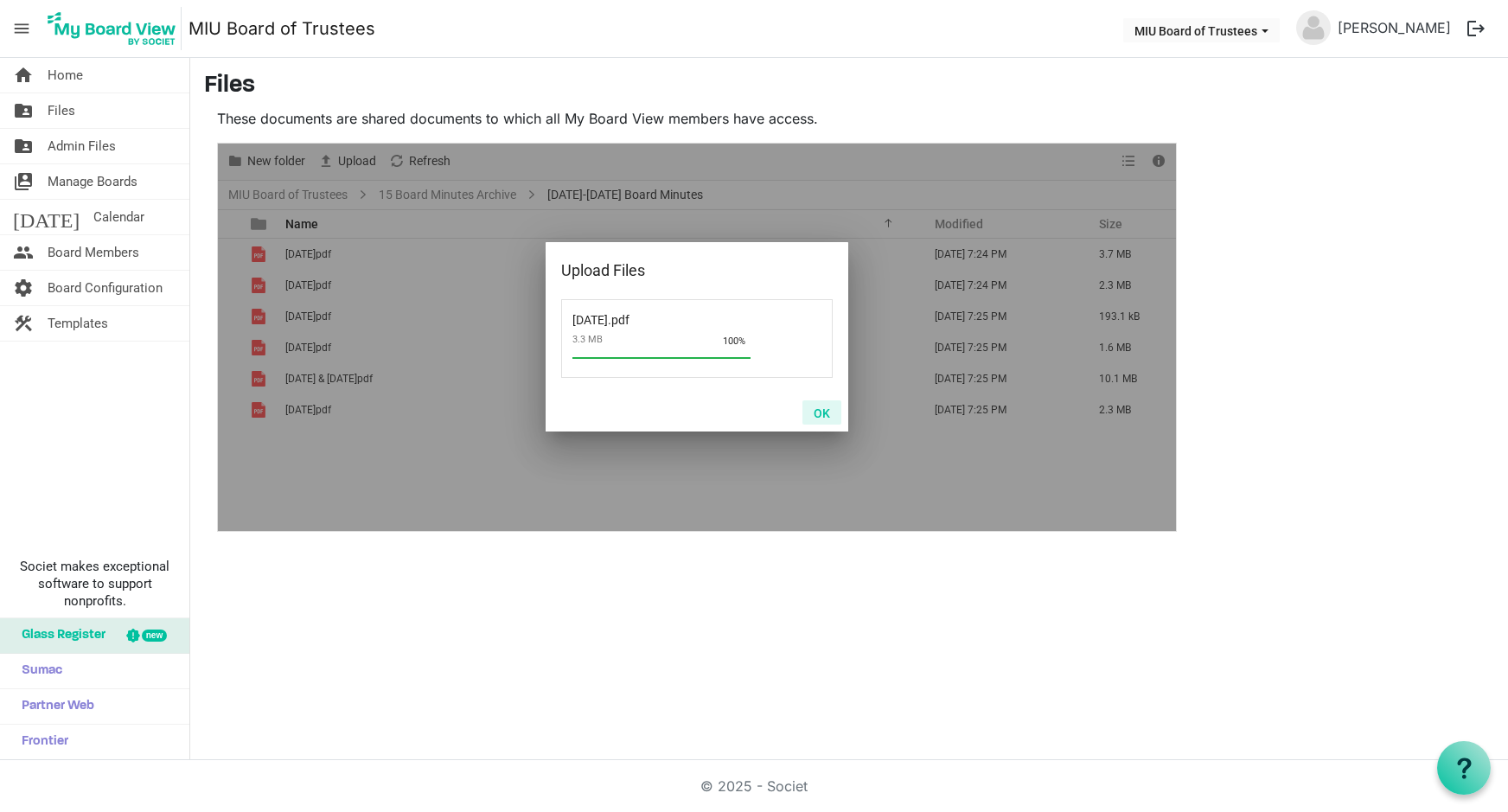
click at [816, 410] on button "OK" at bounding box center [822, 413] width 39 height 24
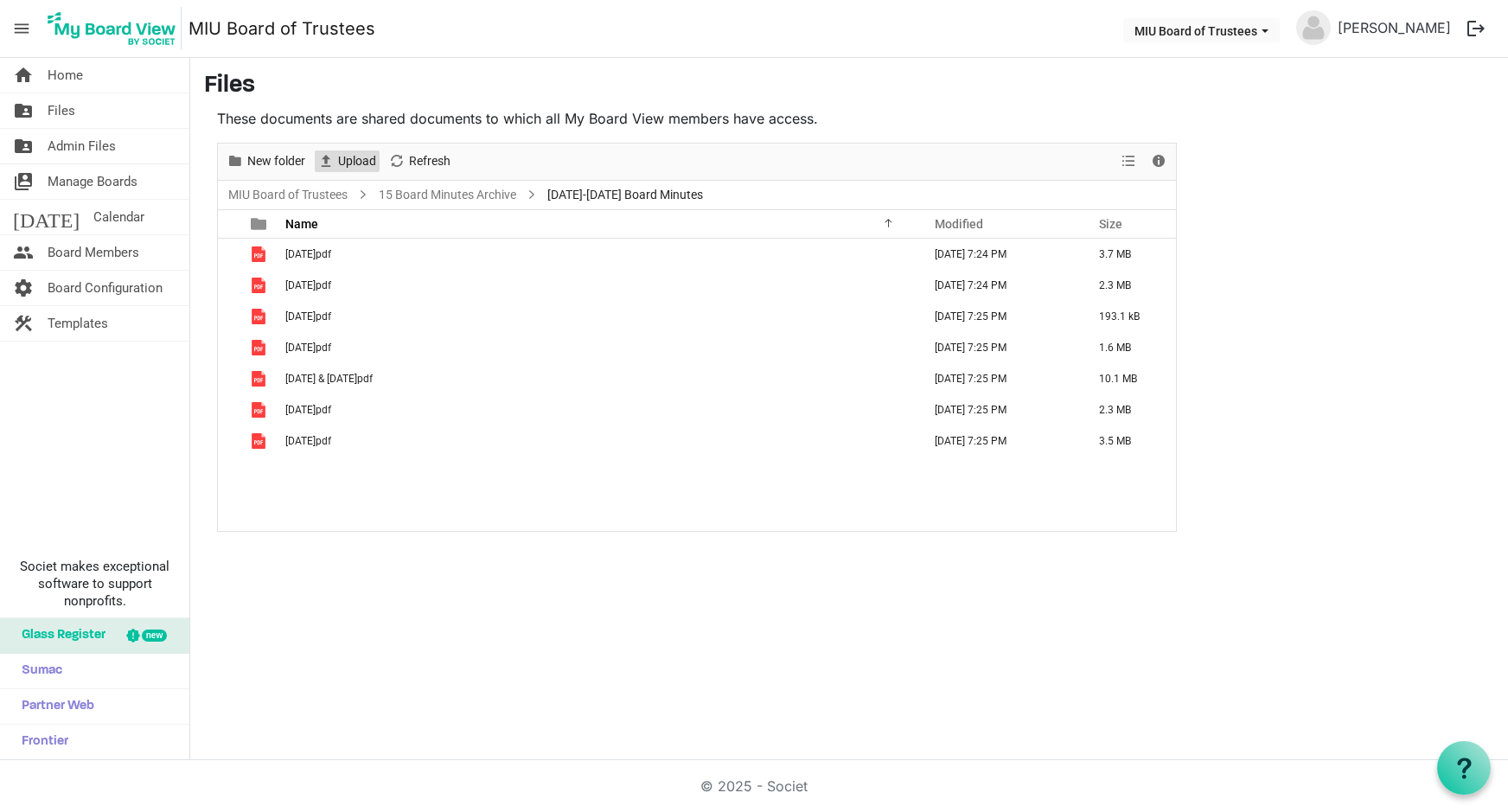
click at [352, 162] on span "Upload" at bounding box center [357, 161] width 41 height 22
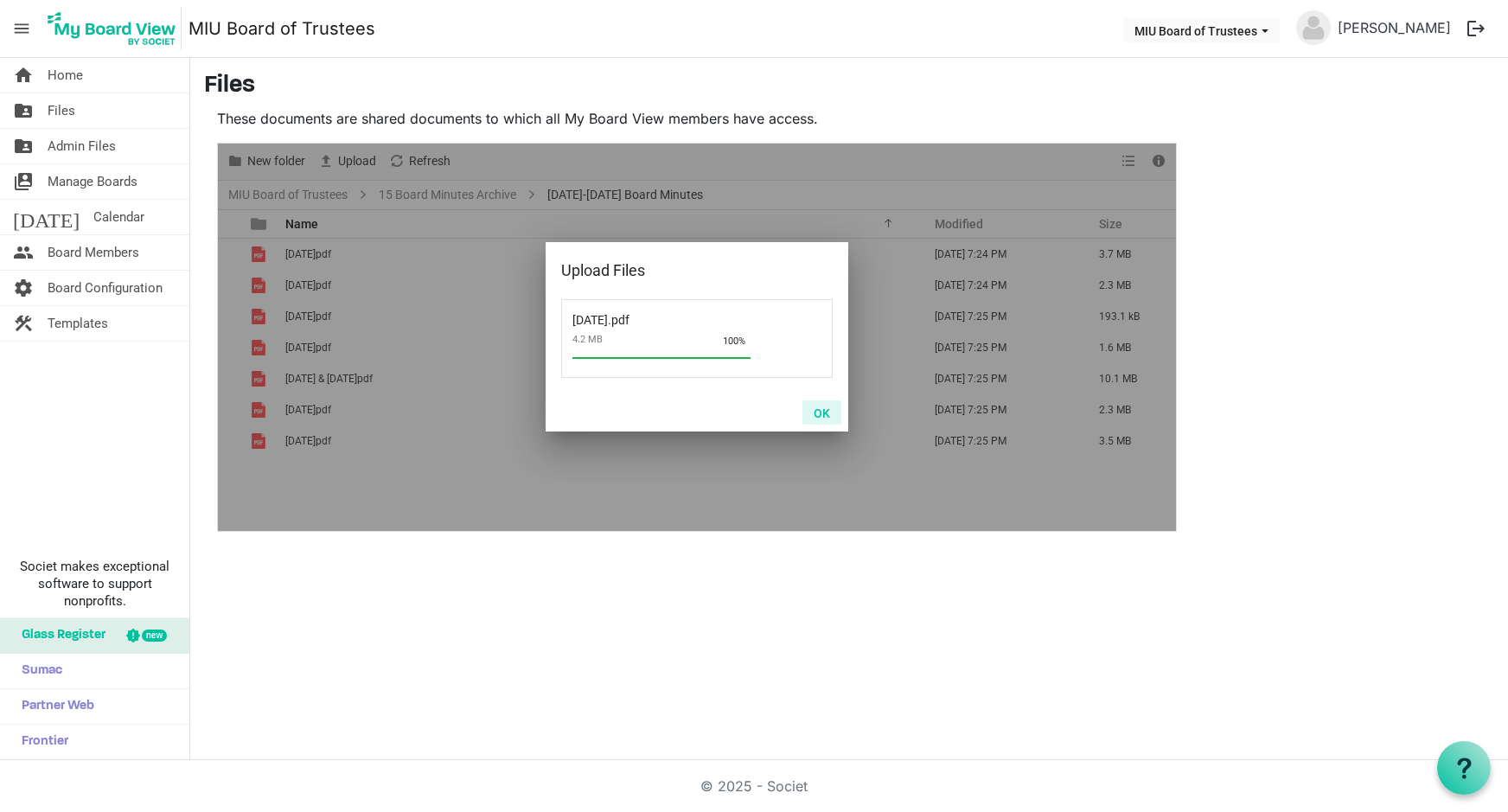
click at [815, 409] on button "OK" at bounding box center [822, 413] width 39 height 24
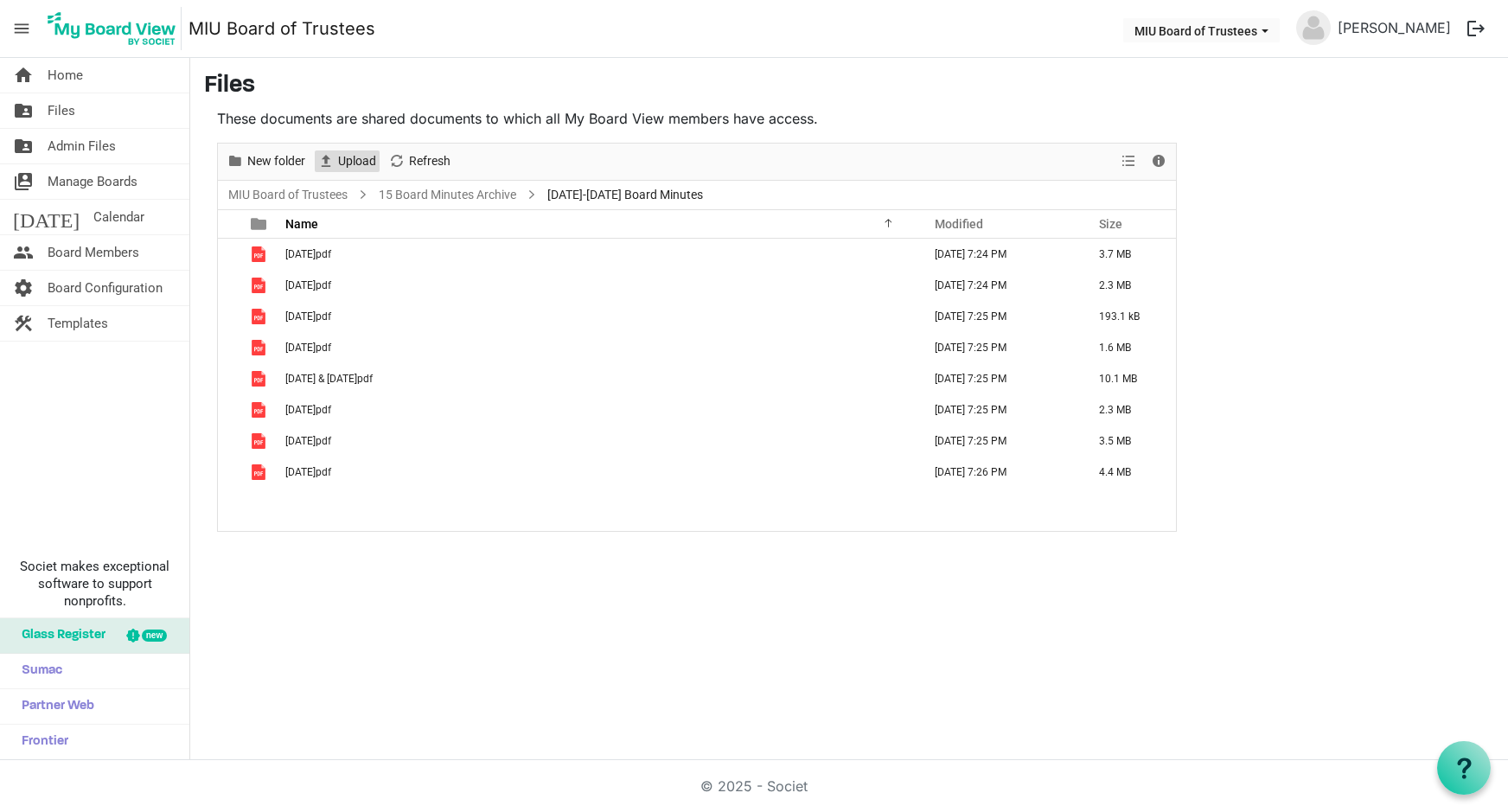
click at [347, 160] on span "Upload" at bounding box center [357, 161] width 41 height 22
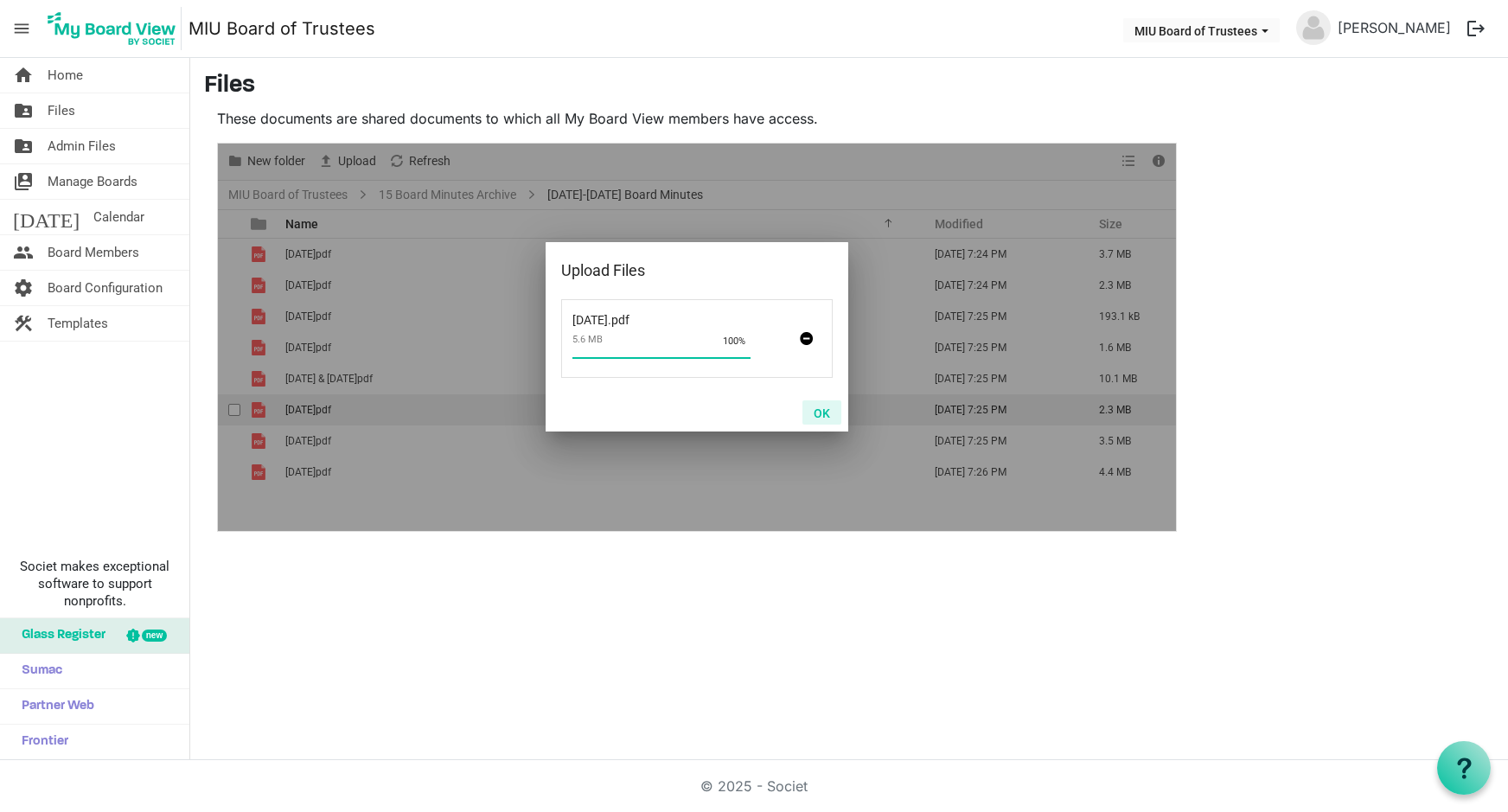
drag, startPoint x: 822, startPoint y: 412, endPoint x: 793, endPoint y: 413, distance: 29.0
click at [819, 414] on button "OK" at bounding box center [822, 413] width 39 height 24
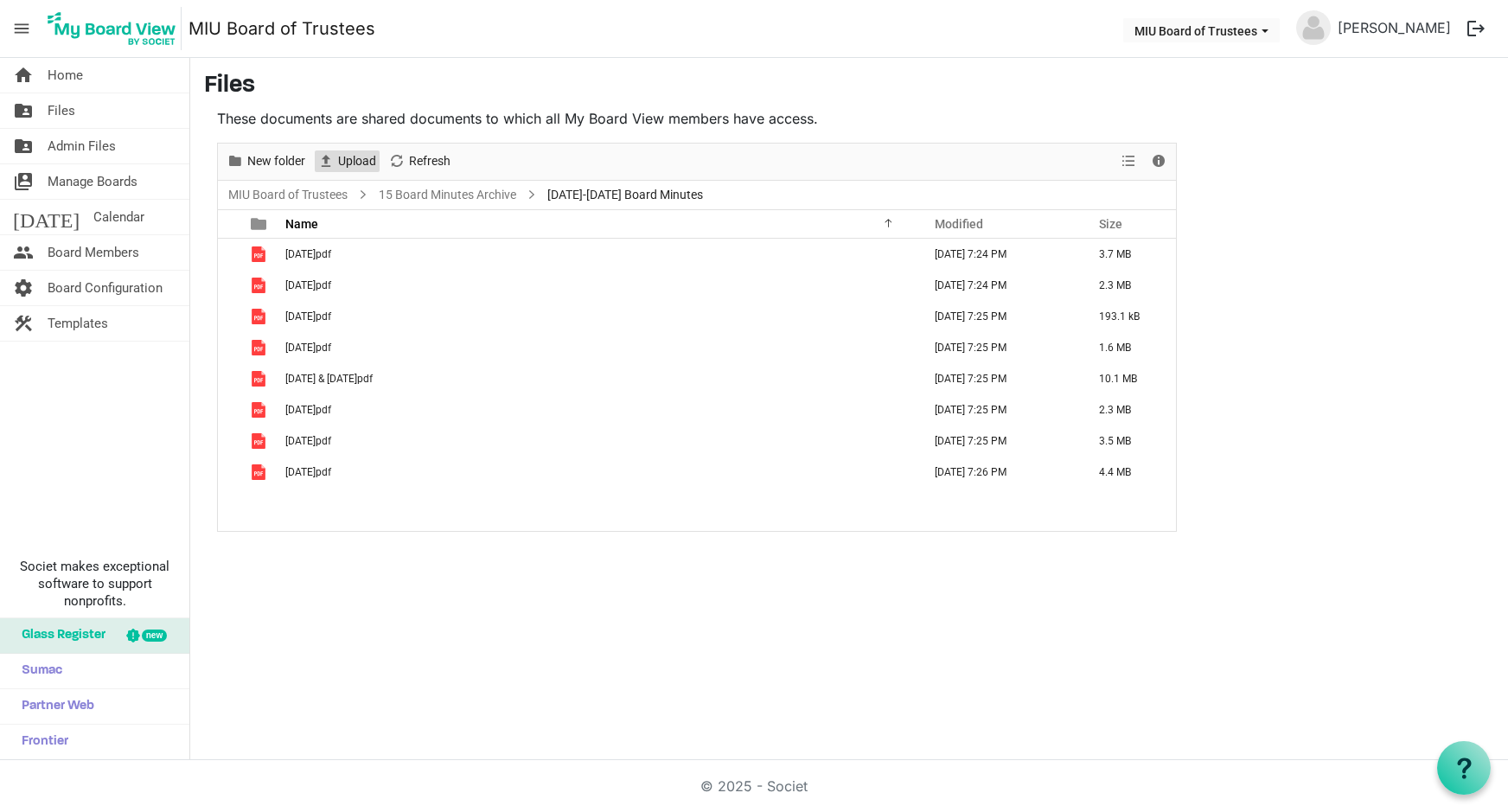
click at [347, 161] on span "Upload" at bounding box center [357, 161] width 41 height 22
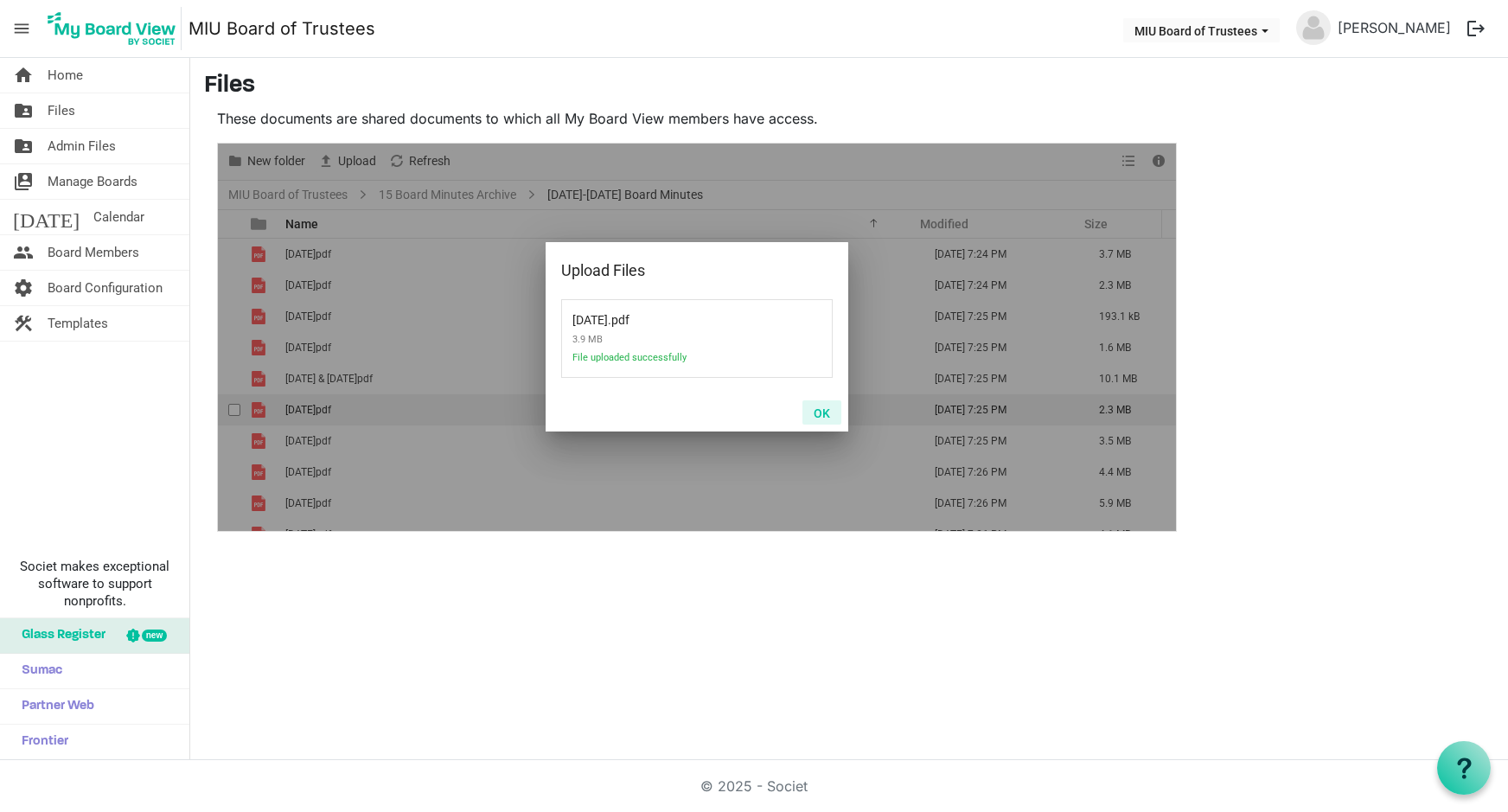
click at [819, 407] on button "OK" at bounding box center [822, 413] width 39 height 24
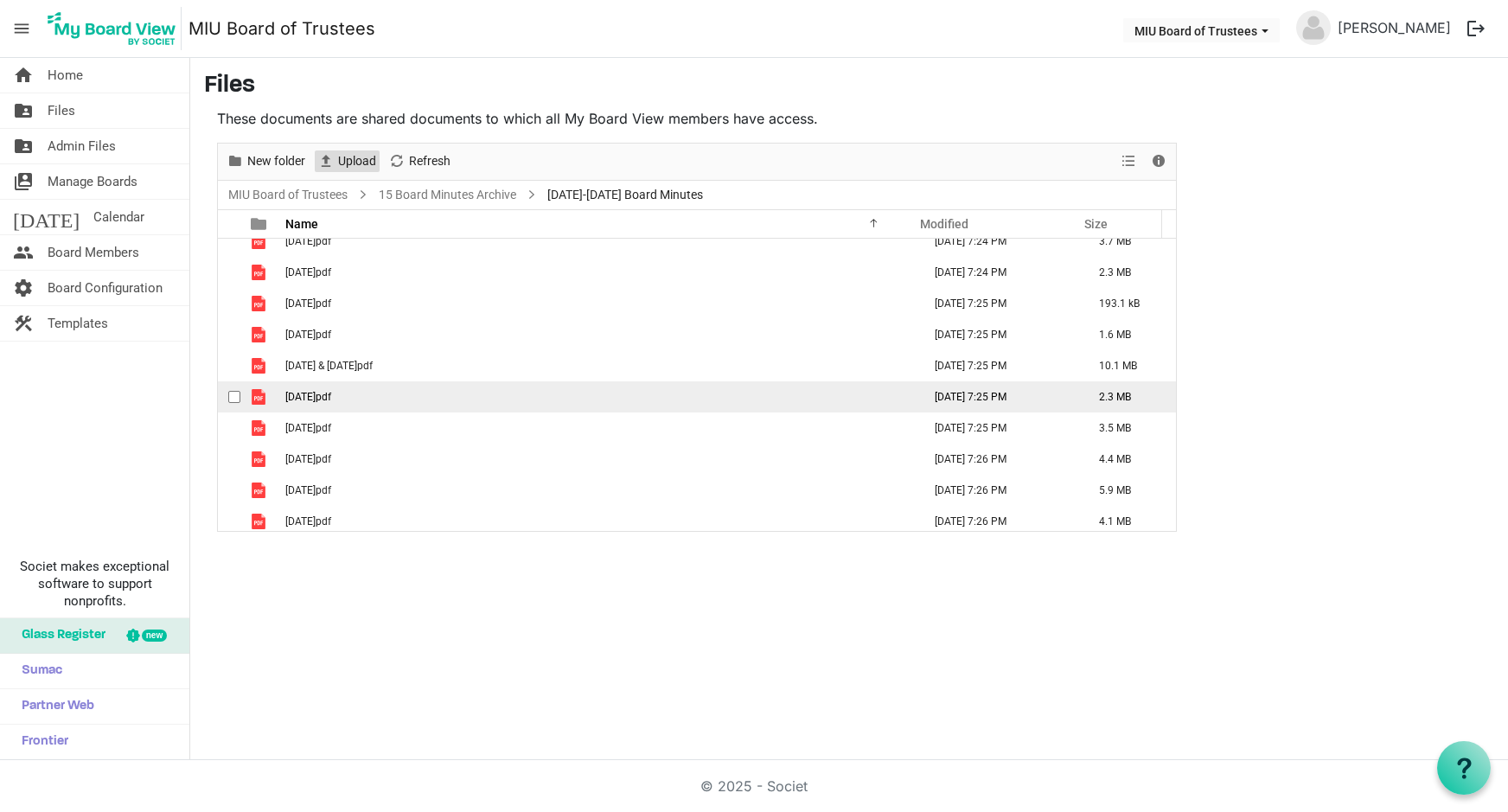
scroll to position [19, 0]
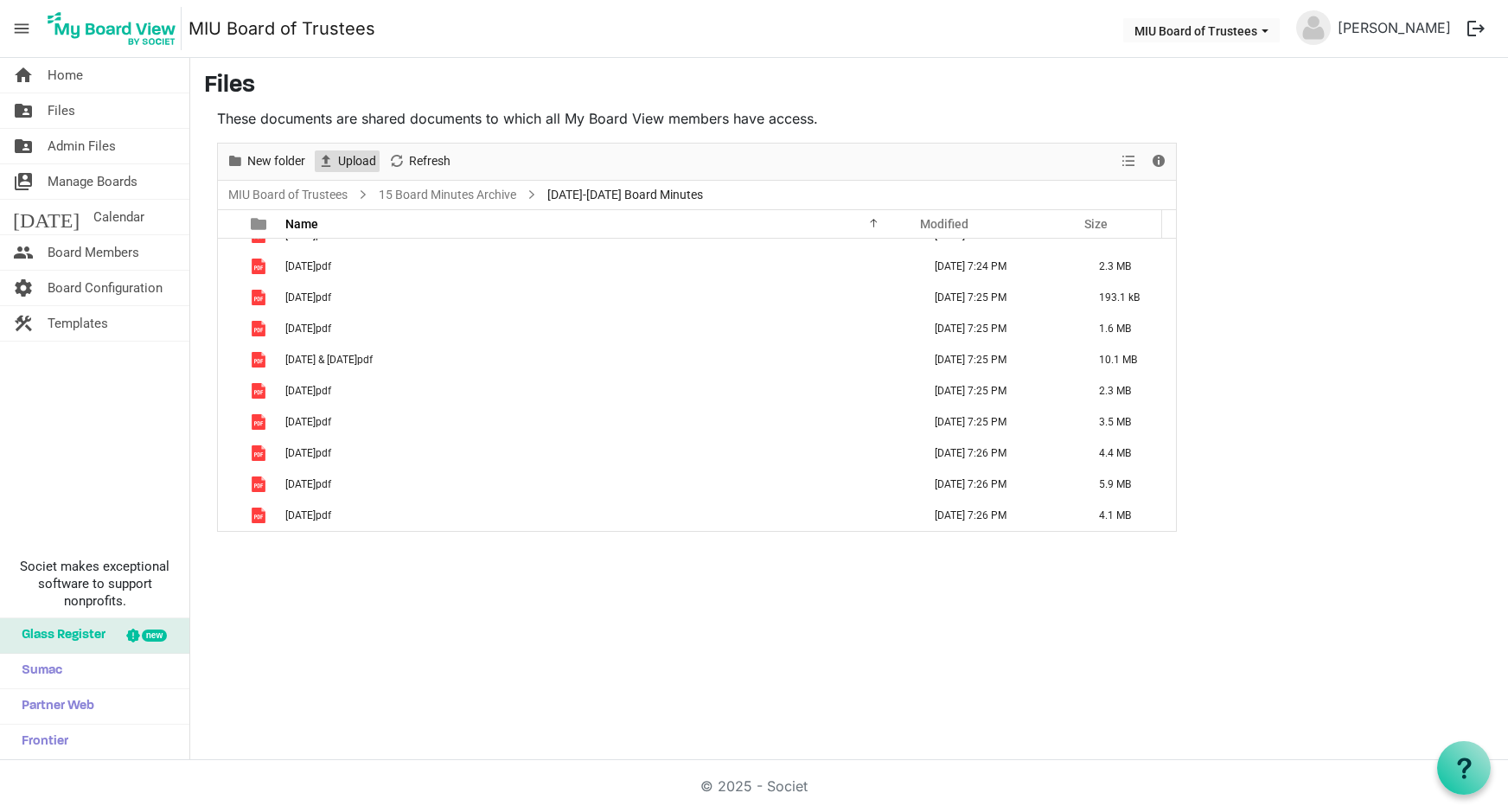
click at [355, 164] on span "Upload" at bounding box center [357, 161] width 41 height 22
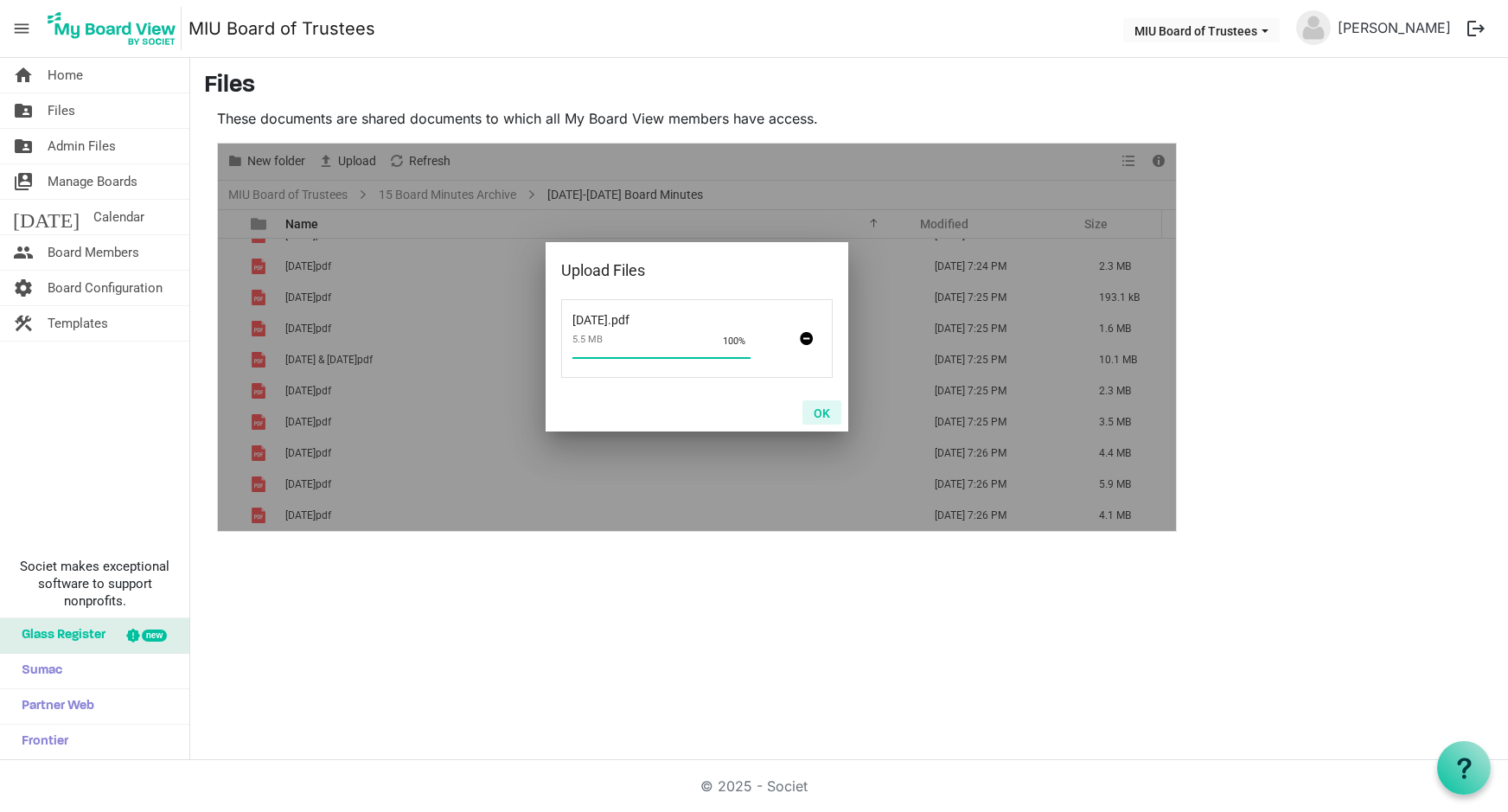
click at [816, 411] on button "OK" at bounding box center [822, 413] width 39 height 24
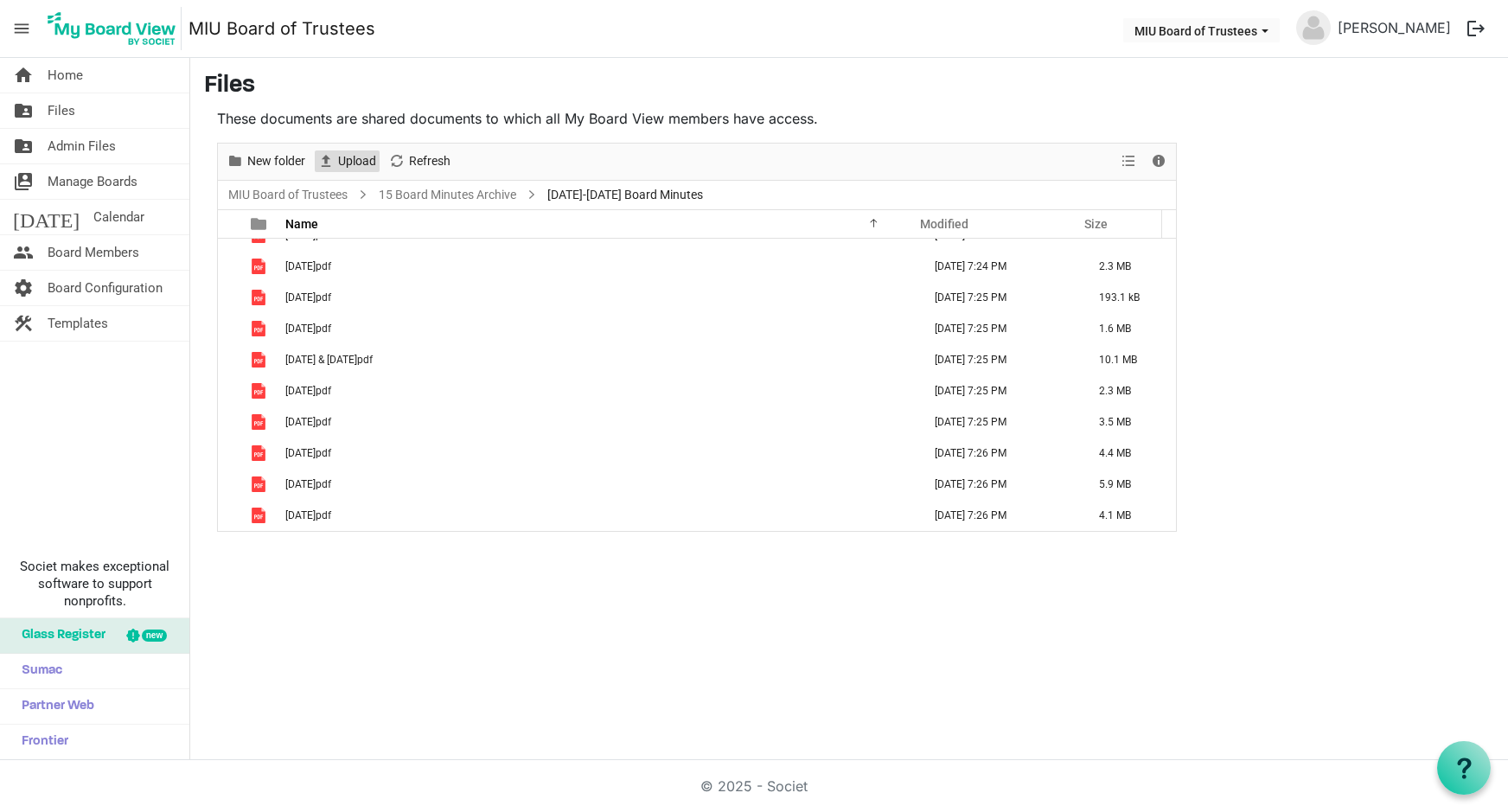
click at [354, 156] on span "Upload" at bounding box center [357, 161] width 41 height 22
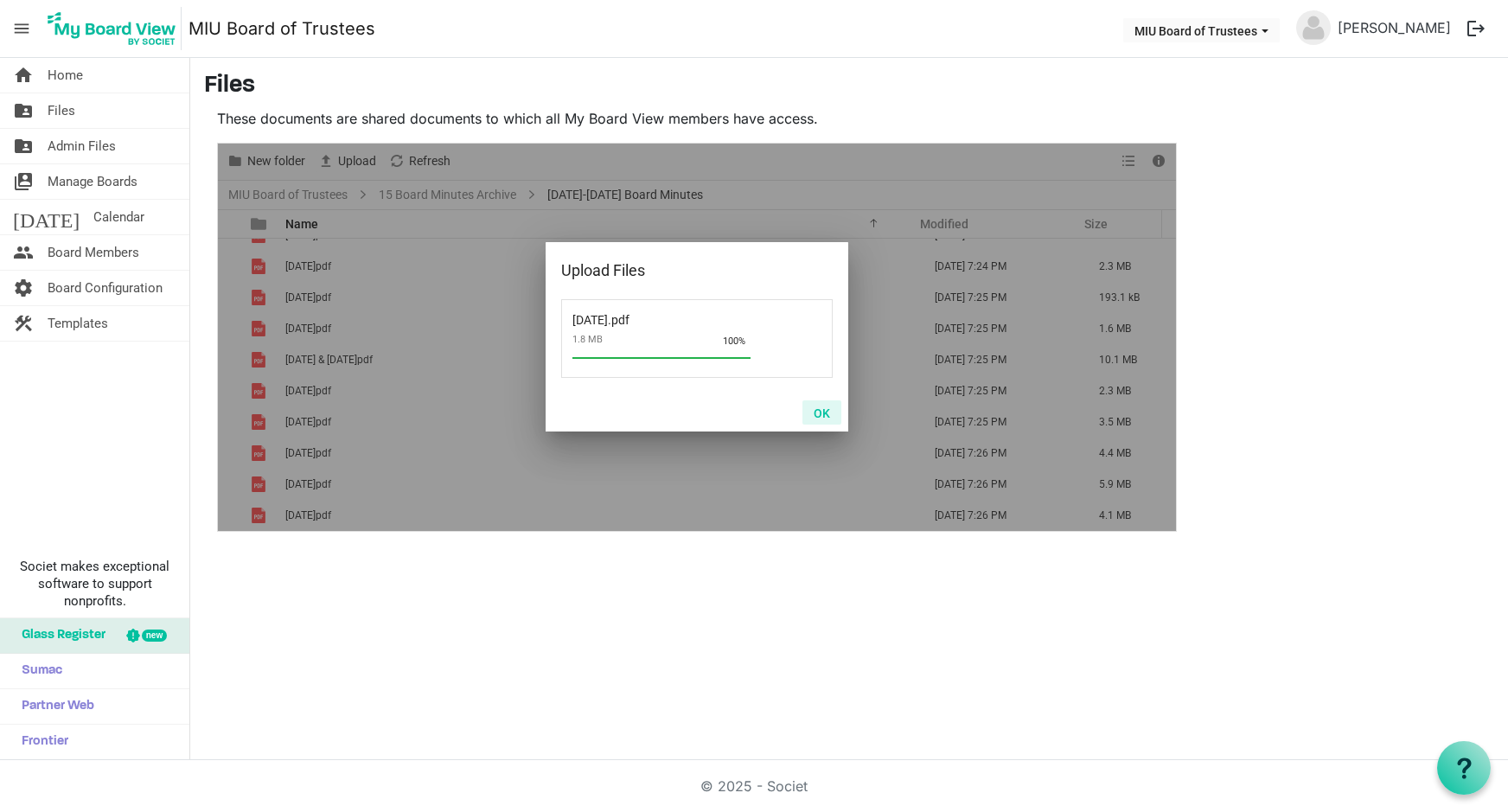
click at [818, 410] on button "OK" at bounding box center [822, 413] width 39 height 24
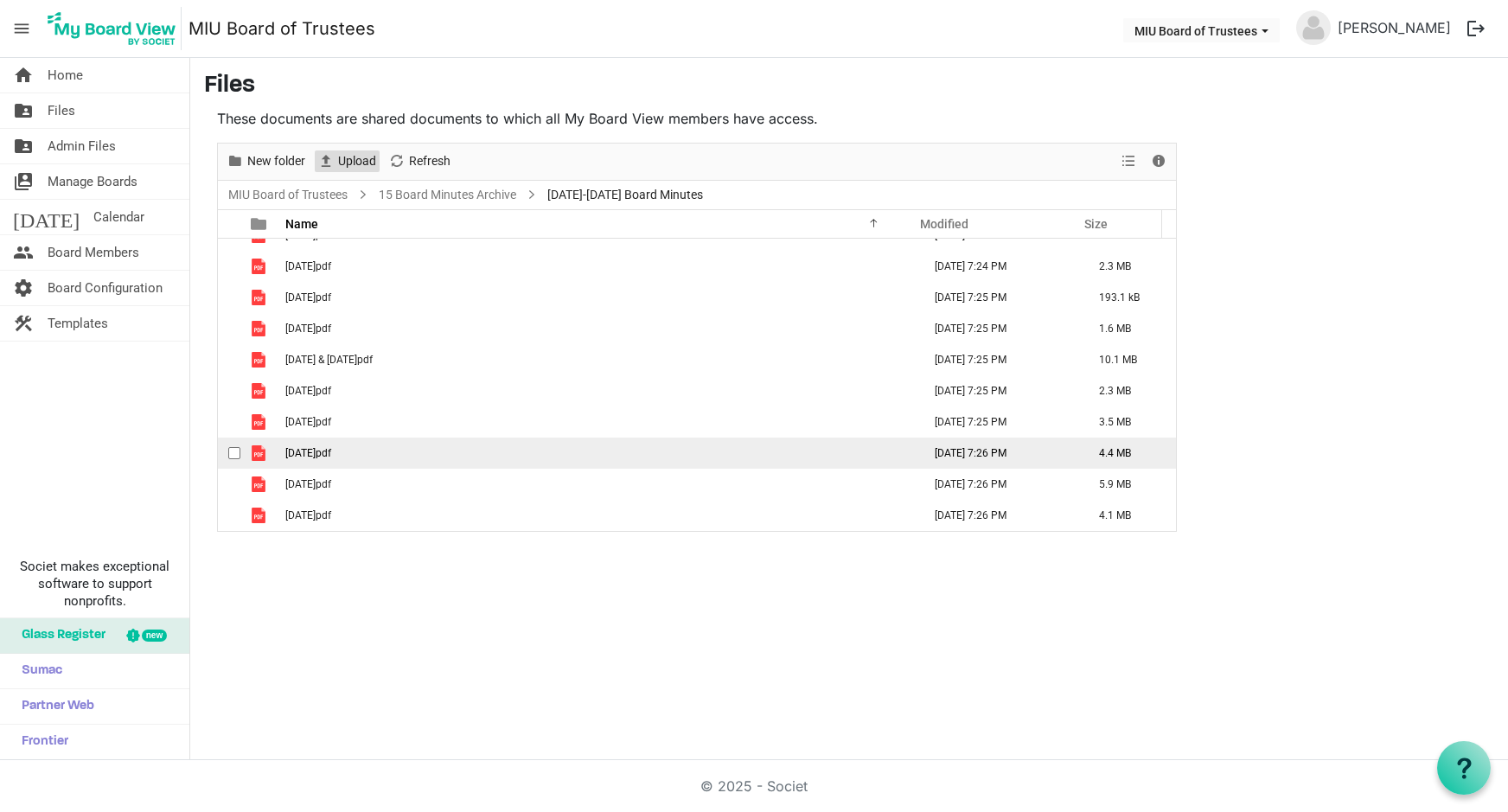
scroll to position [81, 0]
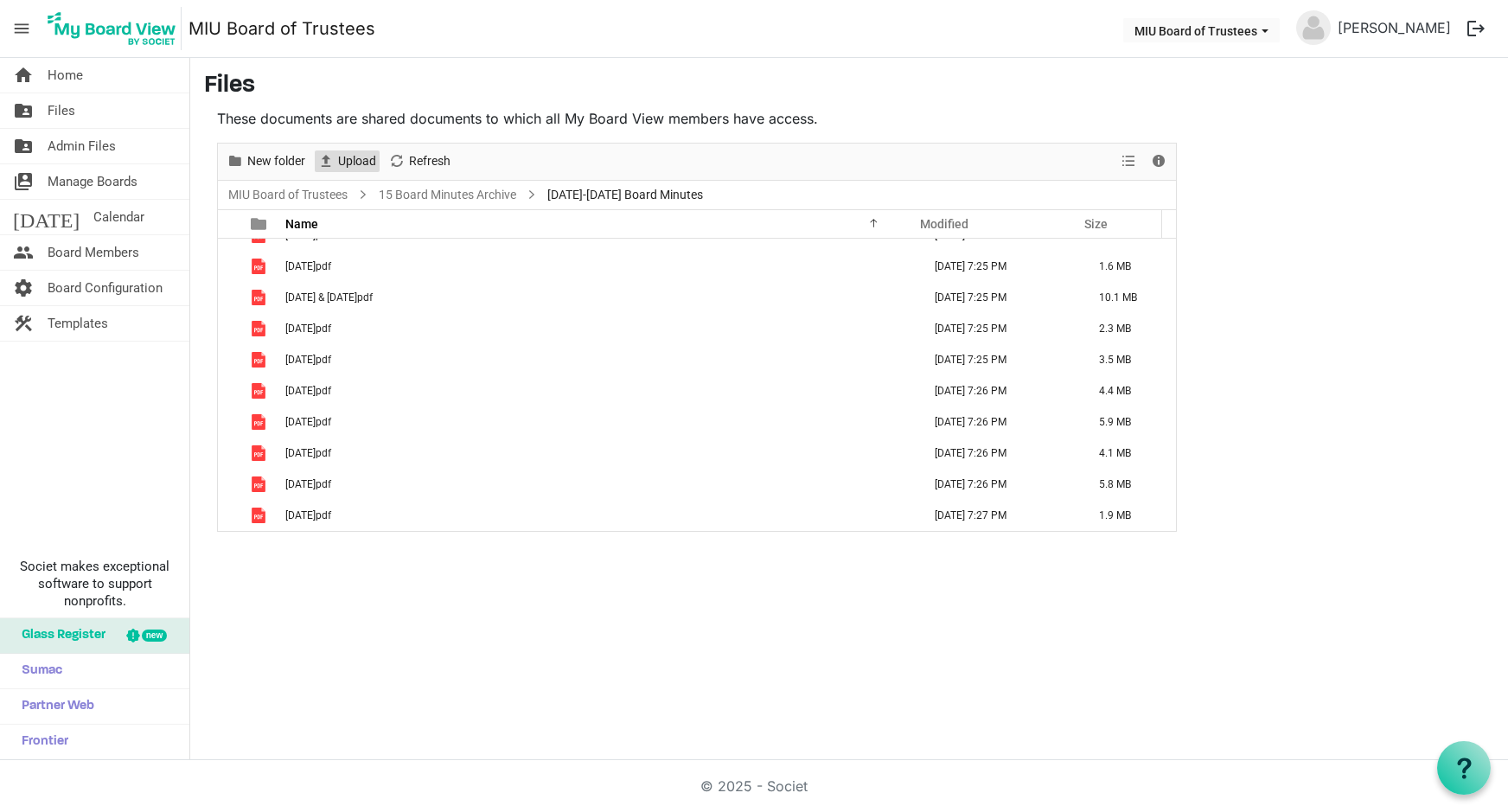
click at [340, 164] on span "Upload" at bounding box center [357, 161] width 41 height 22
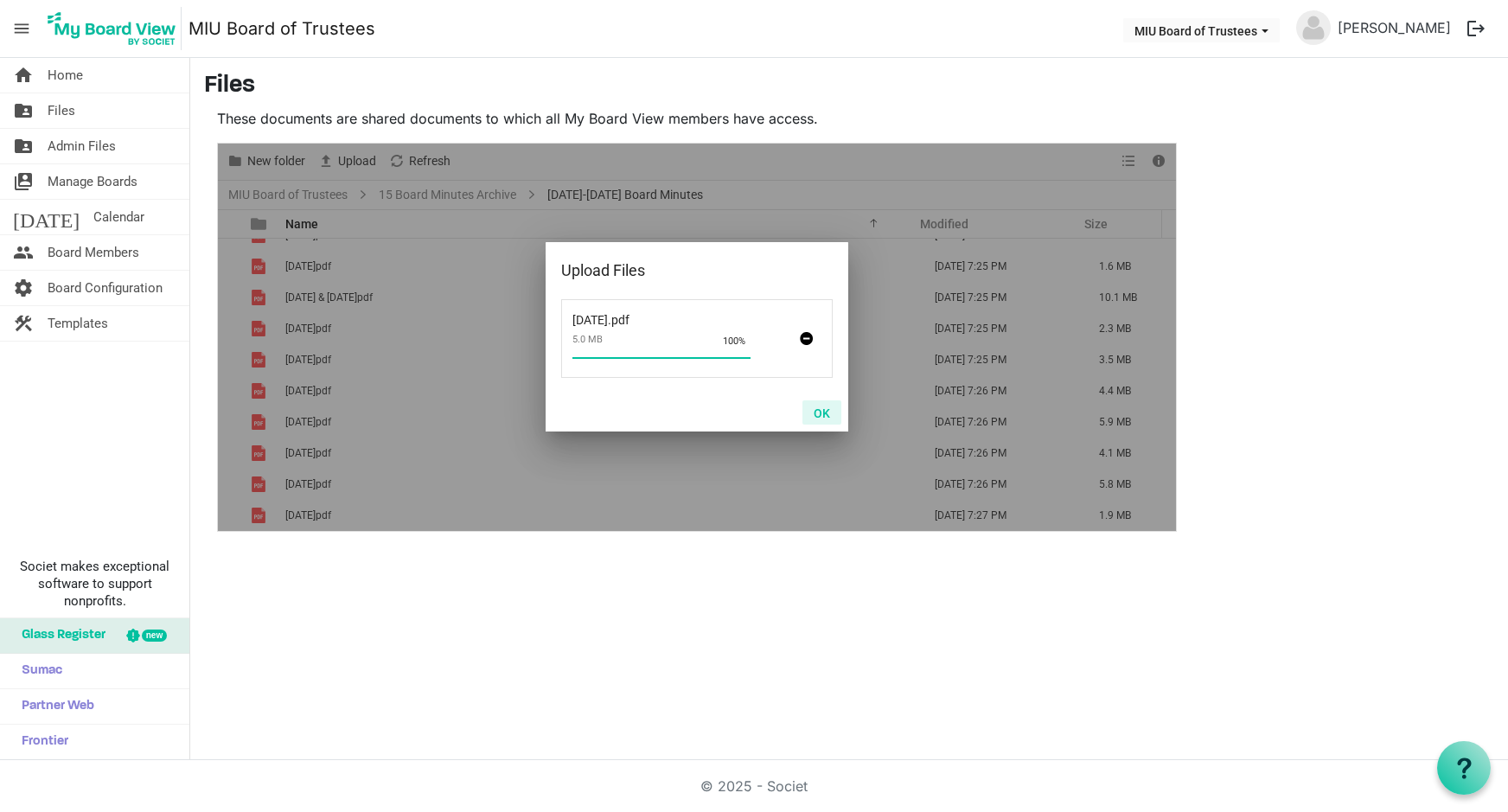
click at [819, 408] on button "OK" at bounding box center [822, 413] width 39 height 24
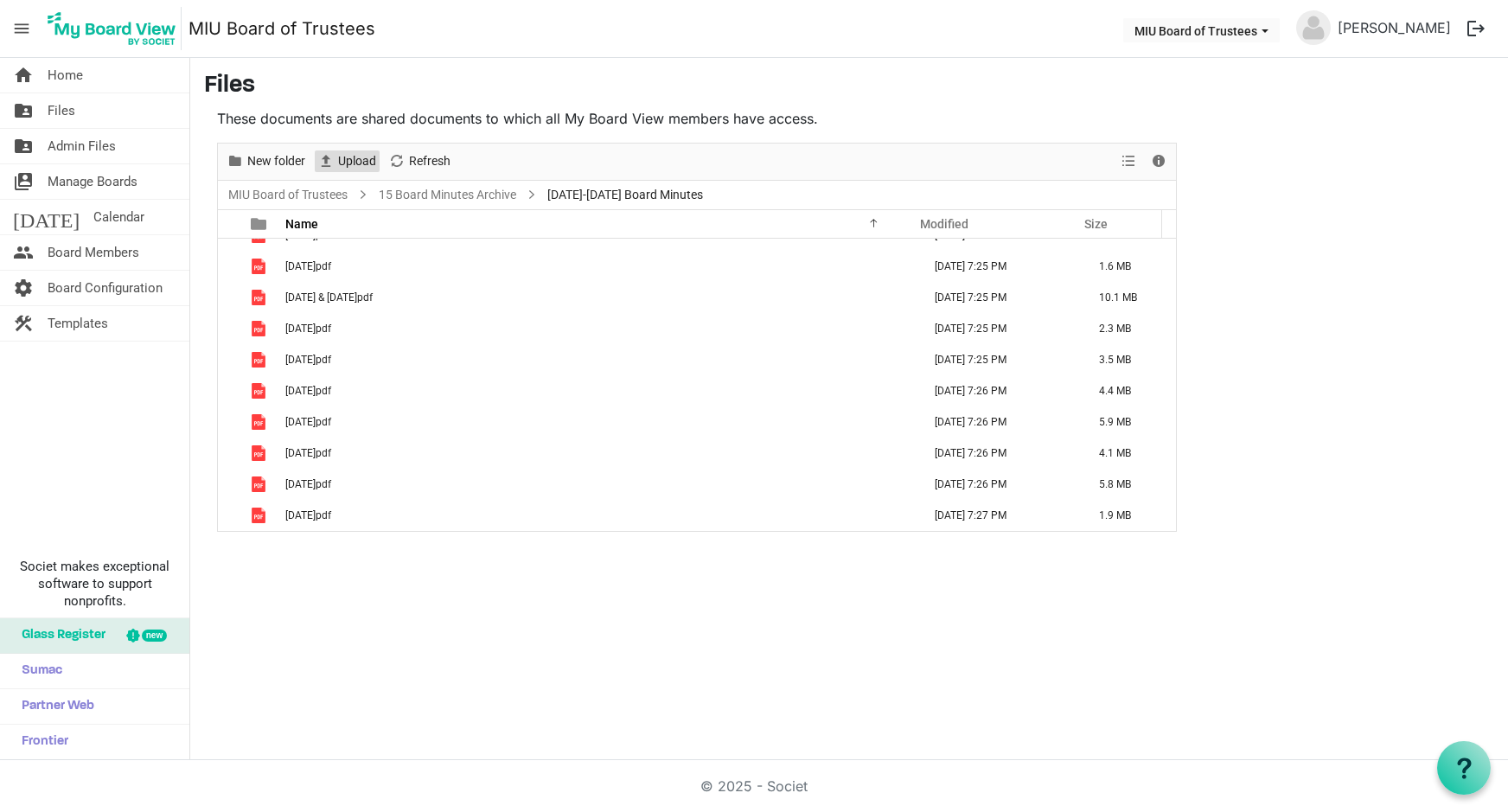
click at [348, 156] on span "Upload" at bounding box center [357, 161] width 41 height 22
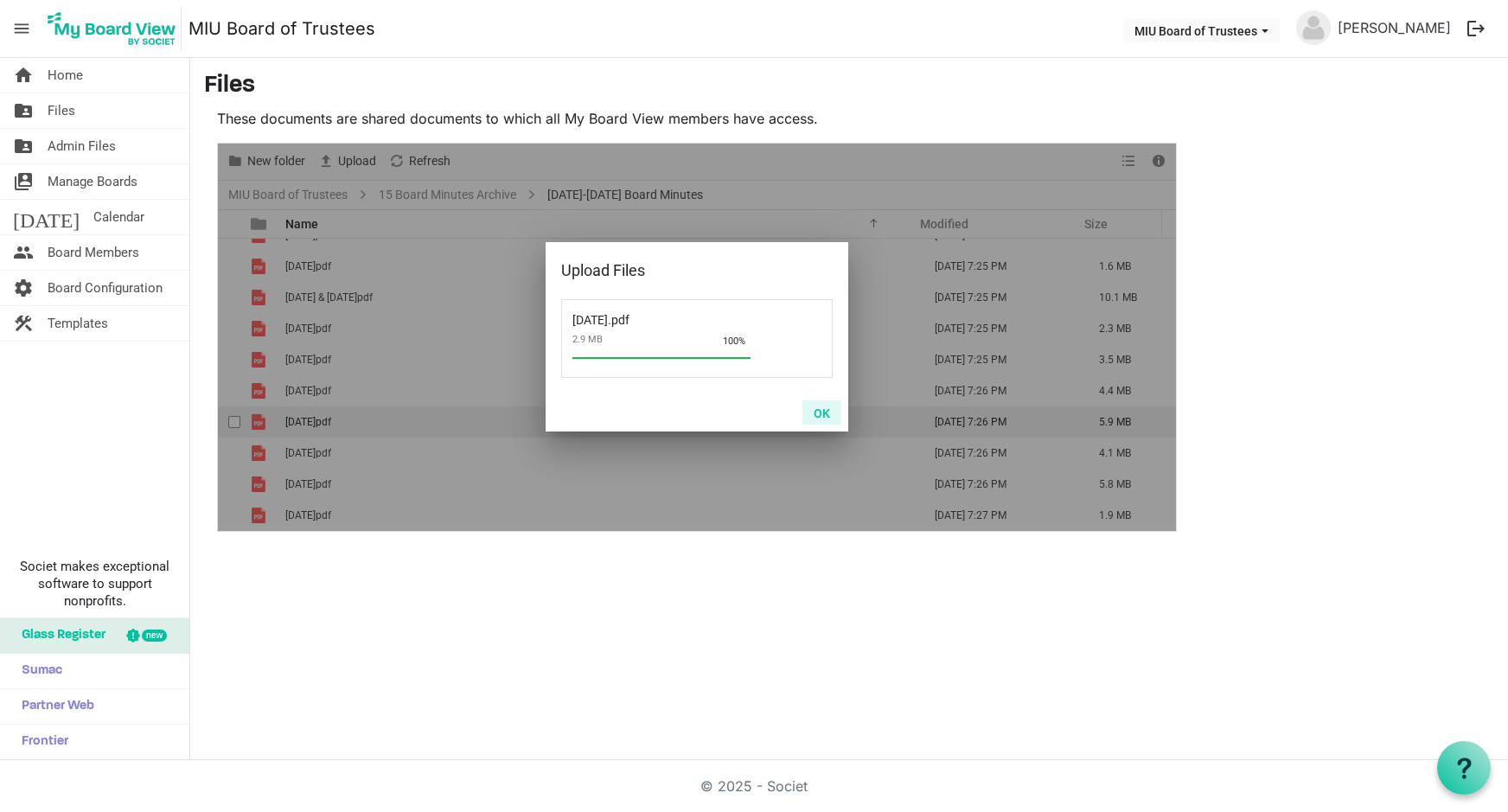
click at [825, 411] on button "OK" at bounding box center [822, 413] width 39 height 24
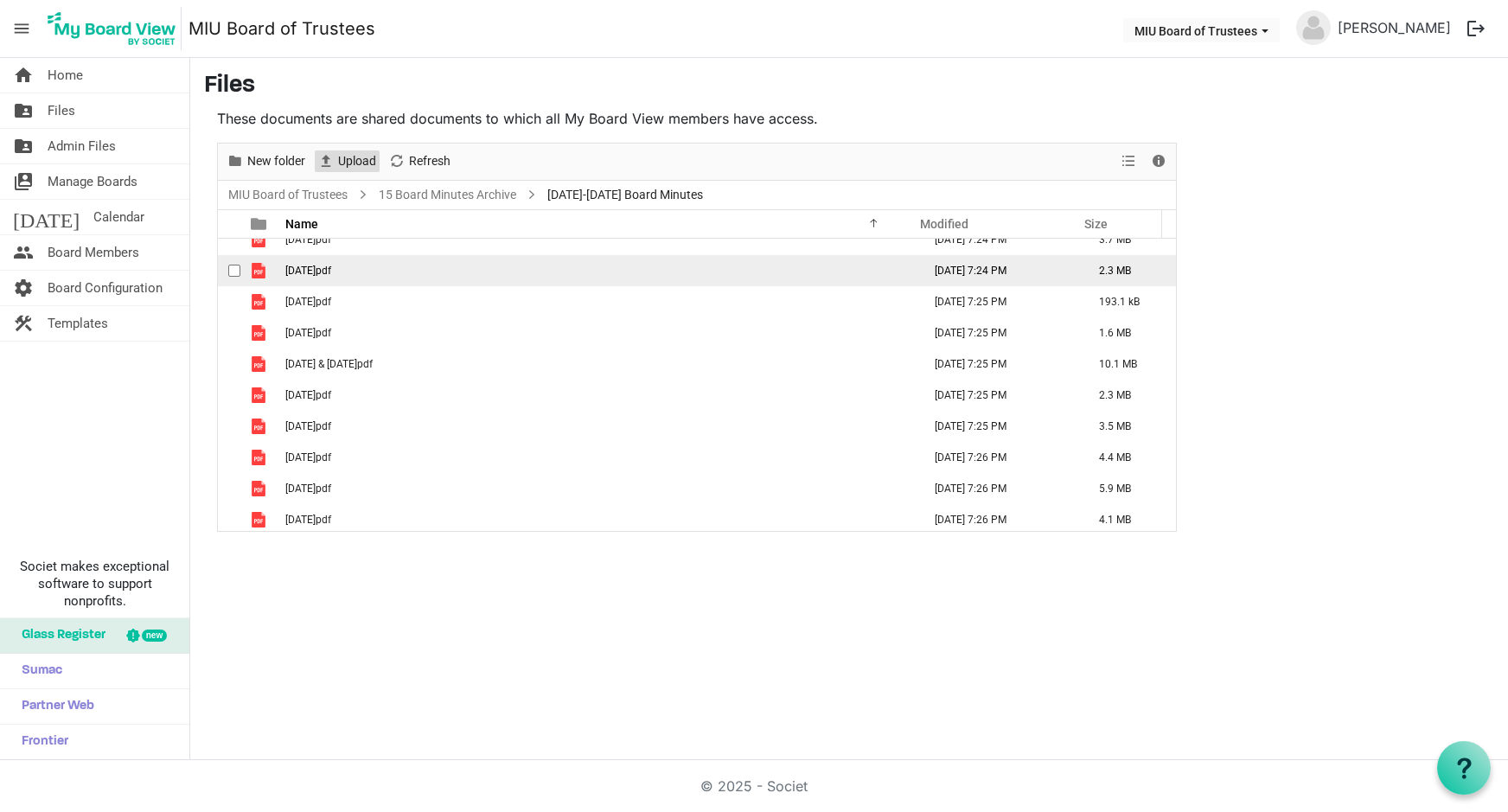
scroll to position [0, 0]
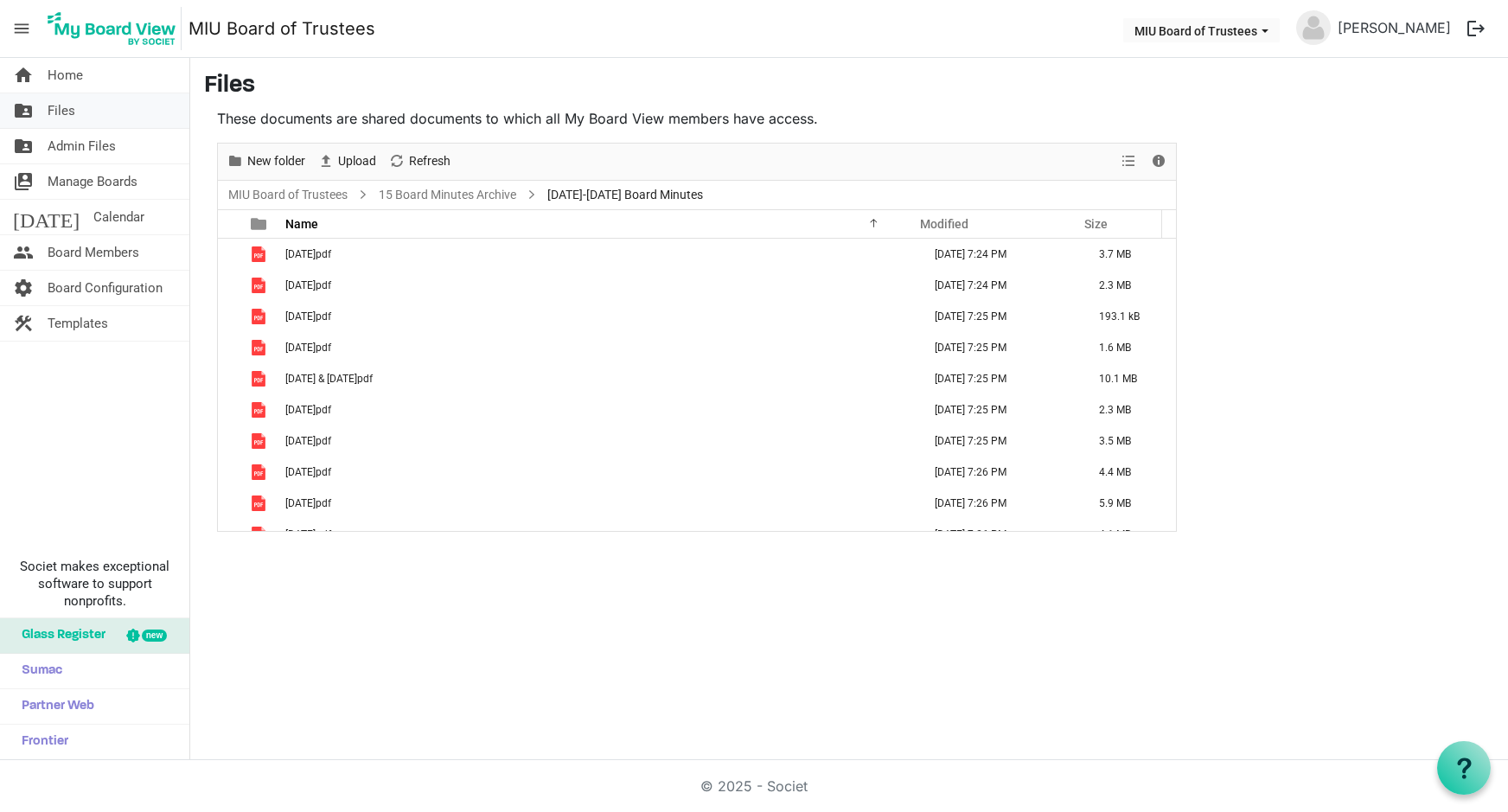
click at [66, 105] on span "Files" at bounding box center [61, 110] width 27 height 35
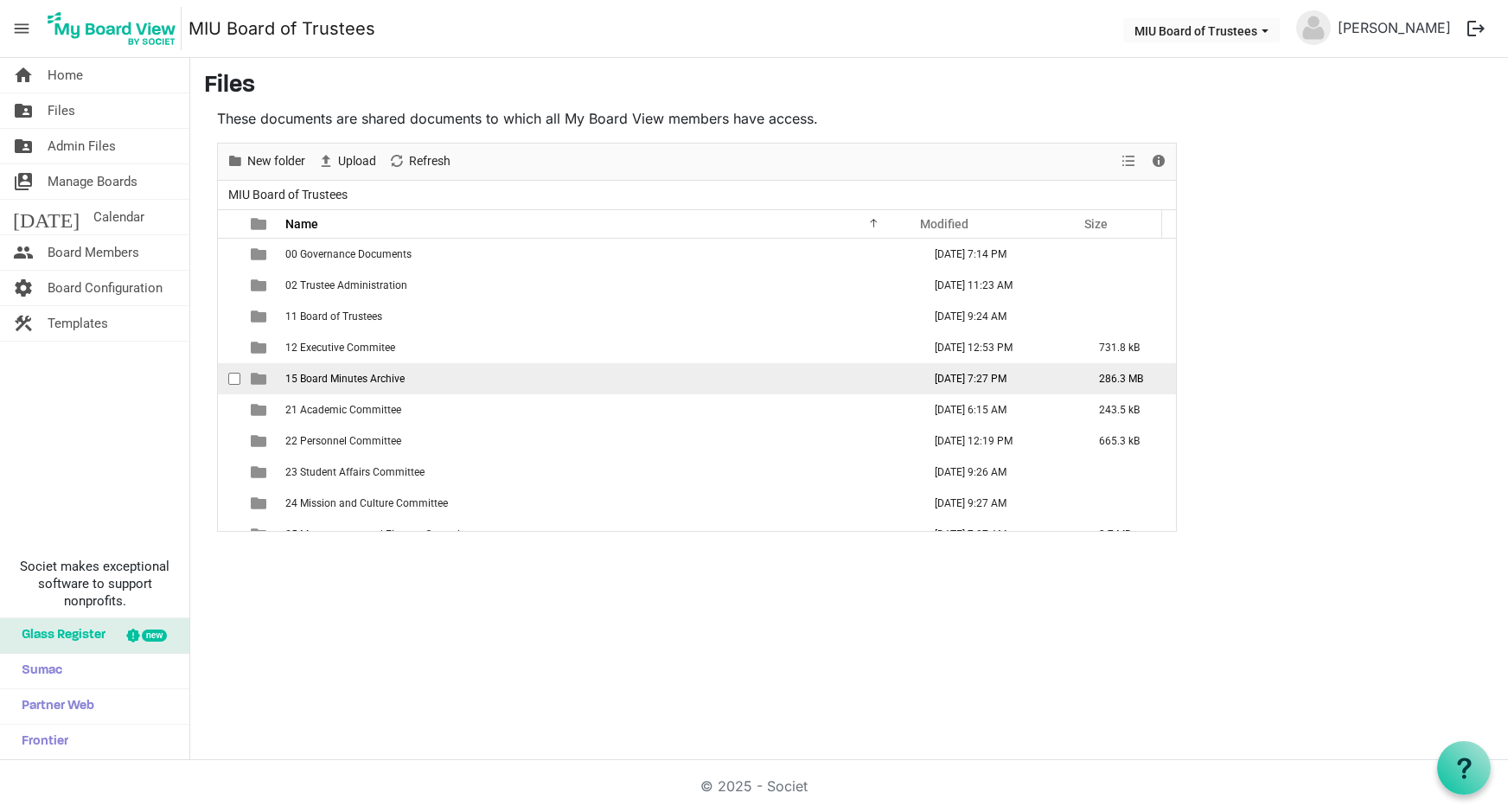
click at [325, 381] on span "15 Board Minutes Archive" at bounding box center [345, 378] width 119 height 12
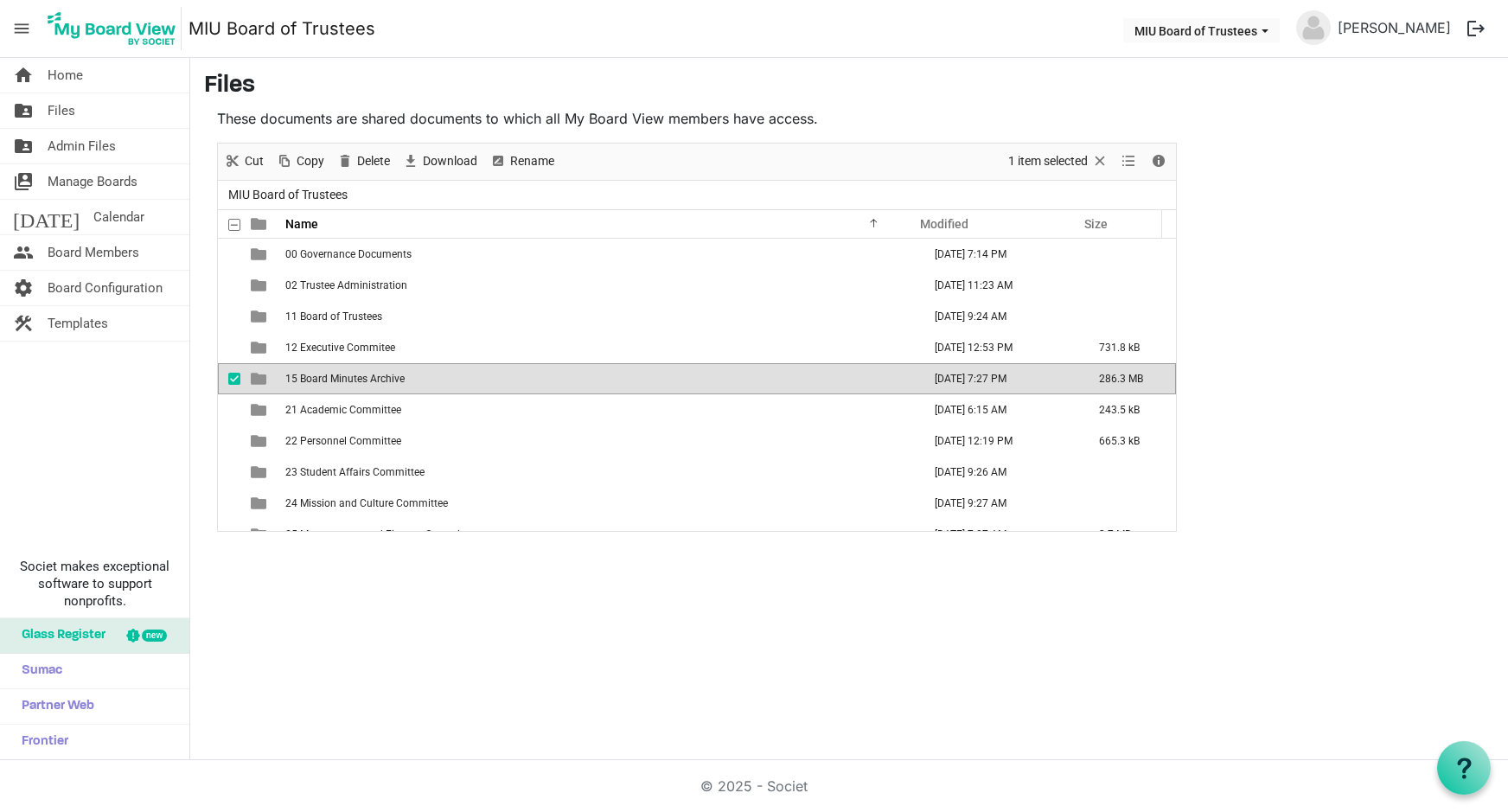
click at [325, 381] on span "15 Board Minutes Archive" at bounding box center [345, 378] width 119 height 12
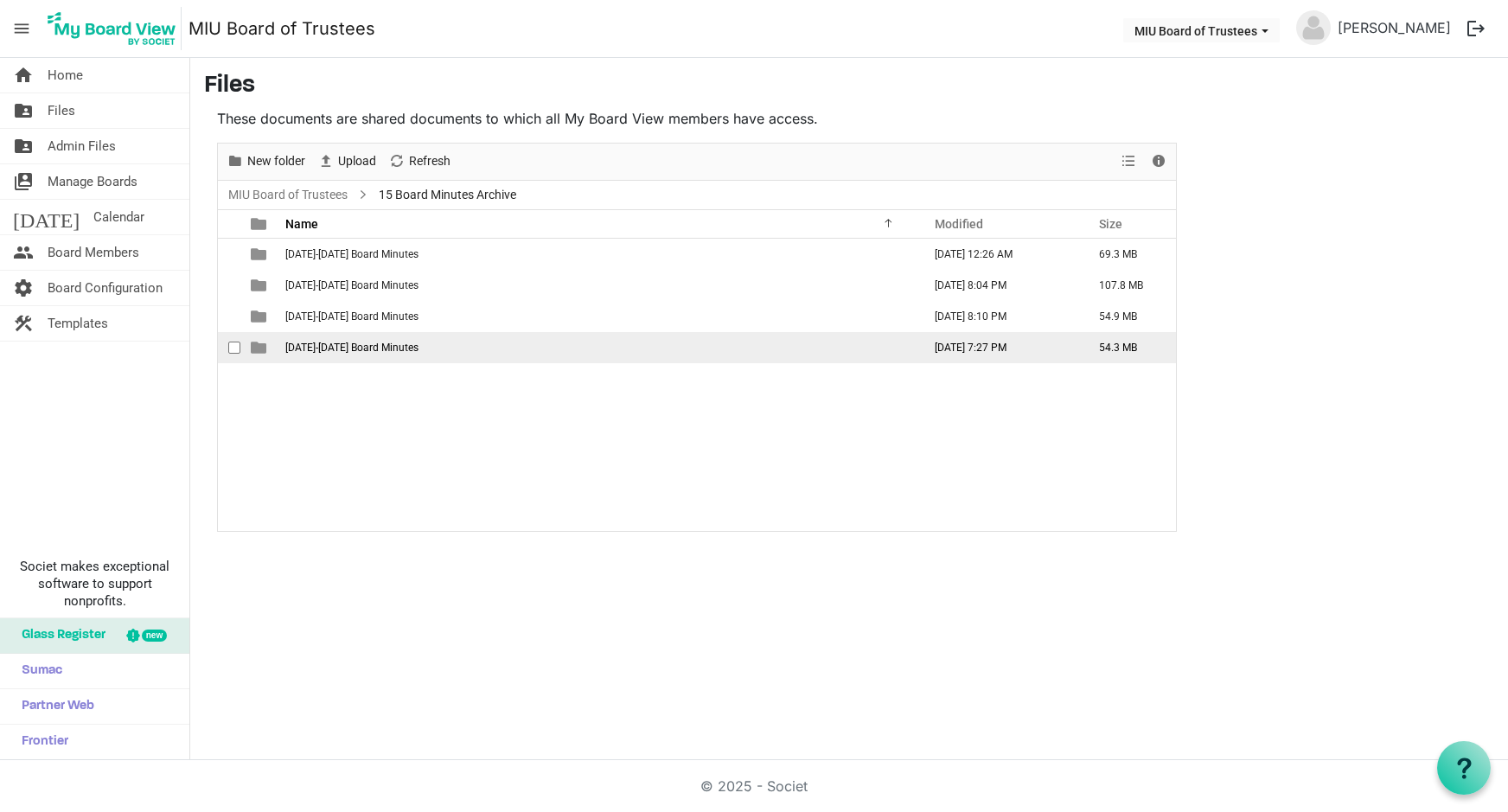
click at [329, 346] on span "[DATE]-[DATE] Board Minutes" at bounding box center [353, 347] width 134 height 12
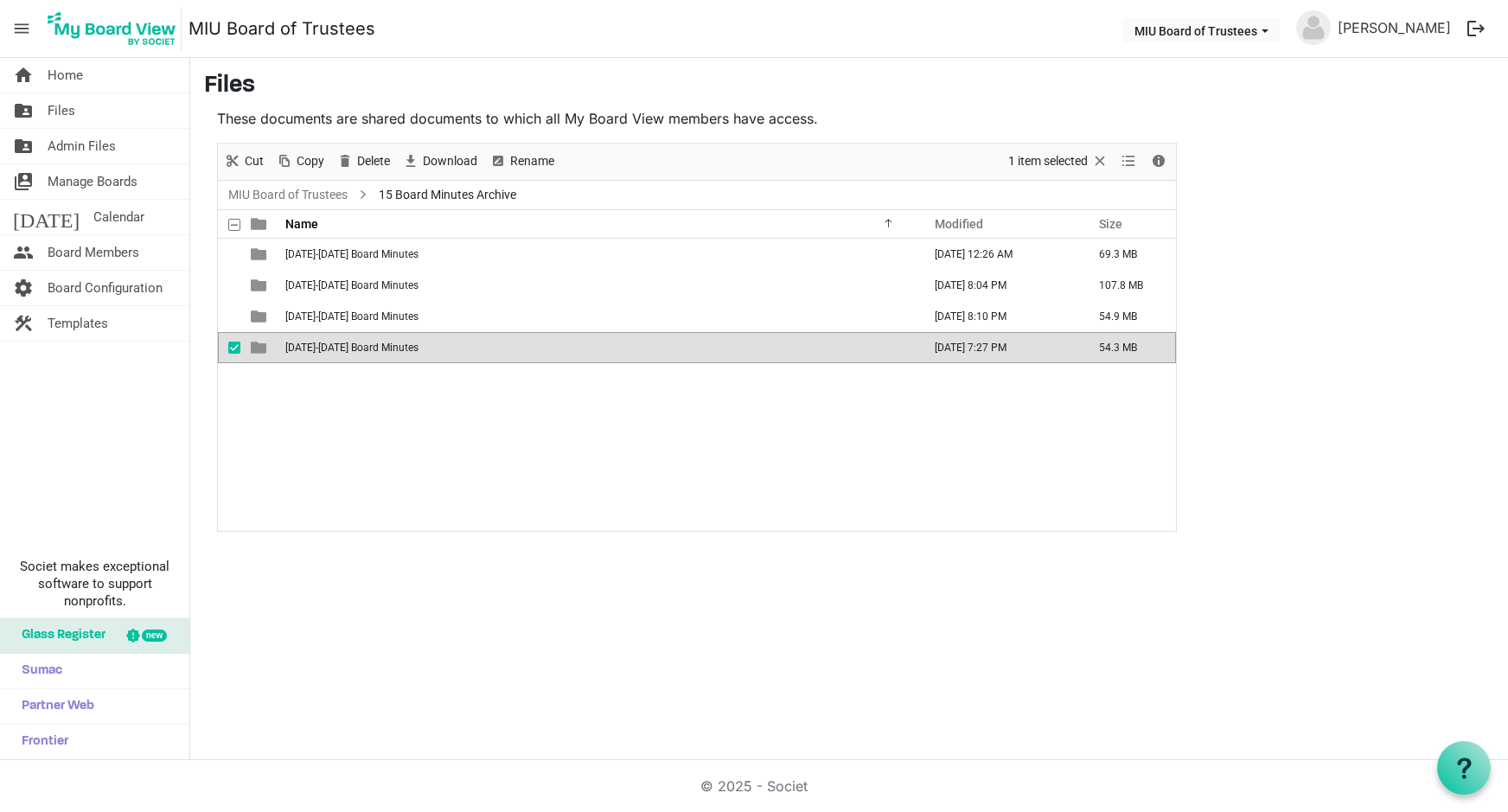
click at [329, 346] on span "[DATE]-[DATE] Board Minutes" at bounding box center [353, 347] width 134 height 12
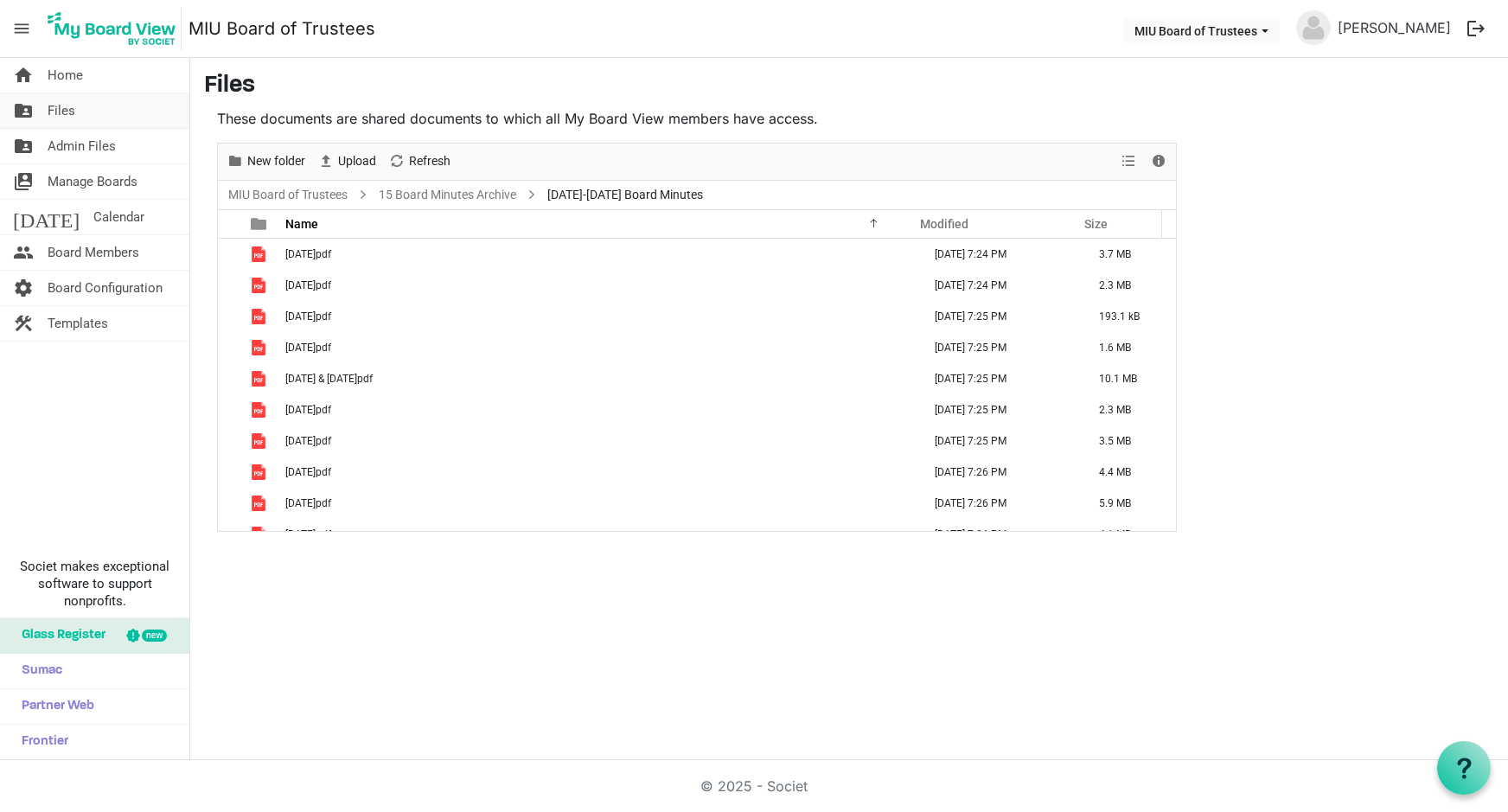
click at [73, 113] on span "Files" at bounding box center [61, 110] width 27 height 35
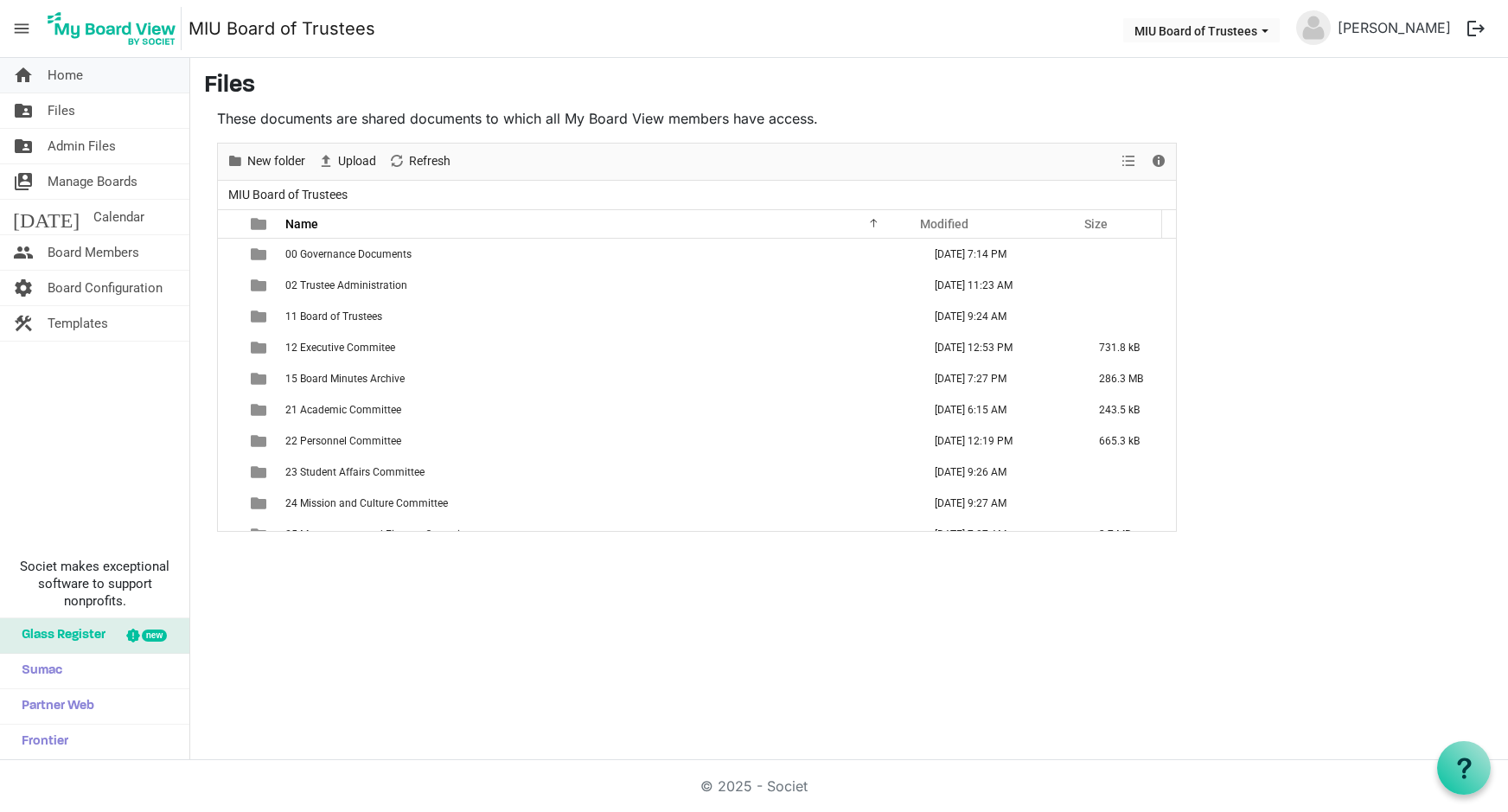
click at [67, 75] on span "Home" at bounding box center [66, 75] width 36 height 35
